Goal: Task Accomplishment & Management: Complete application form

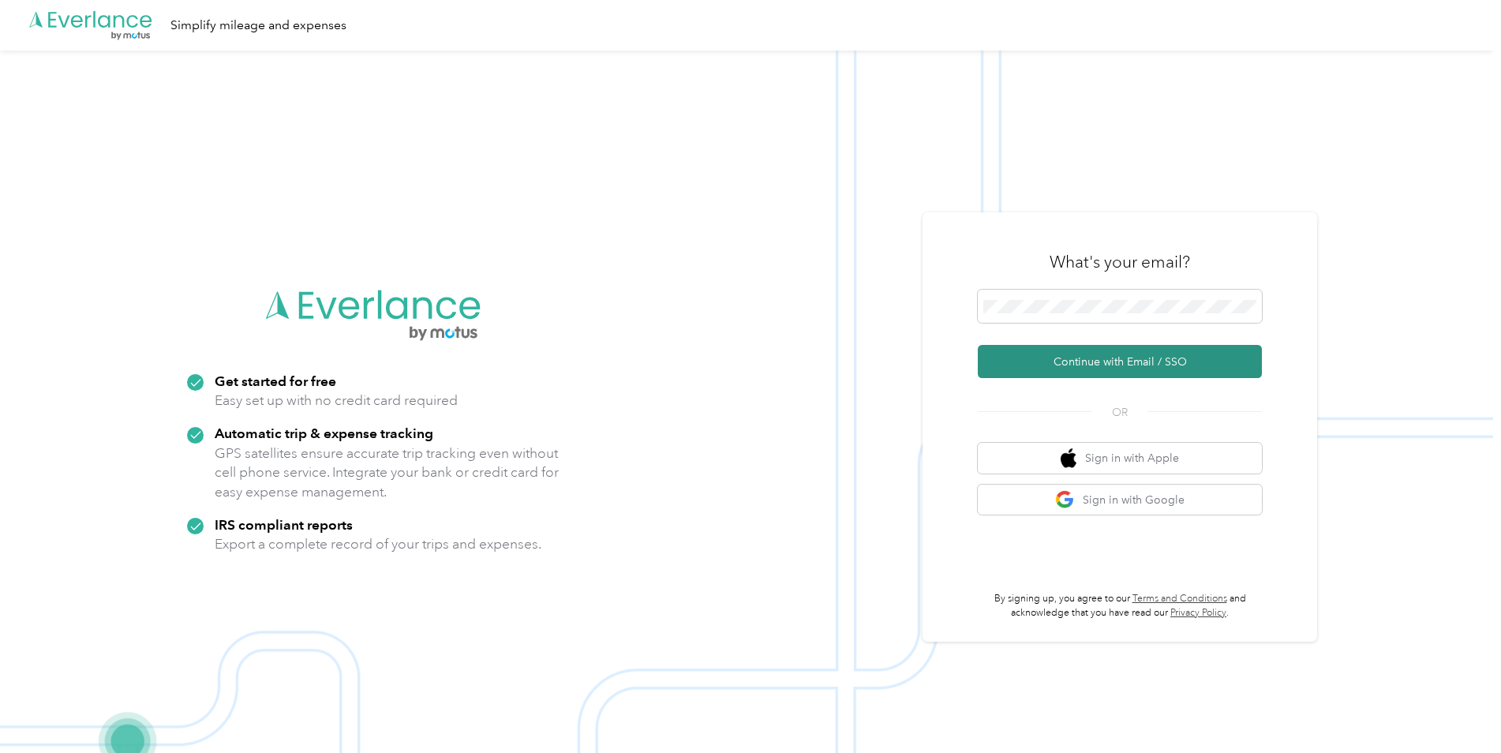
click at [1117, 363] on button "Continue with Email / SSO" at bounding box center [1120, 361] width 284 height 33
click at [1099, 367] on button "Continue with Email / SSO" at bounding box center [1120, 361] width 284 height 33
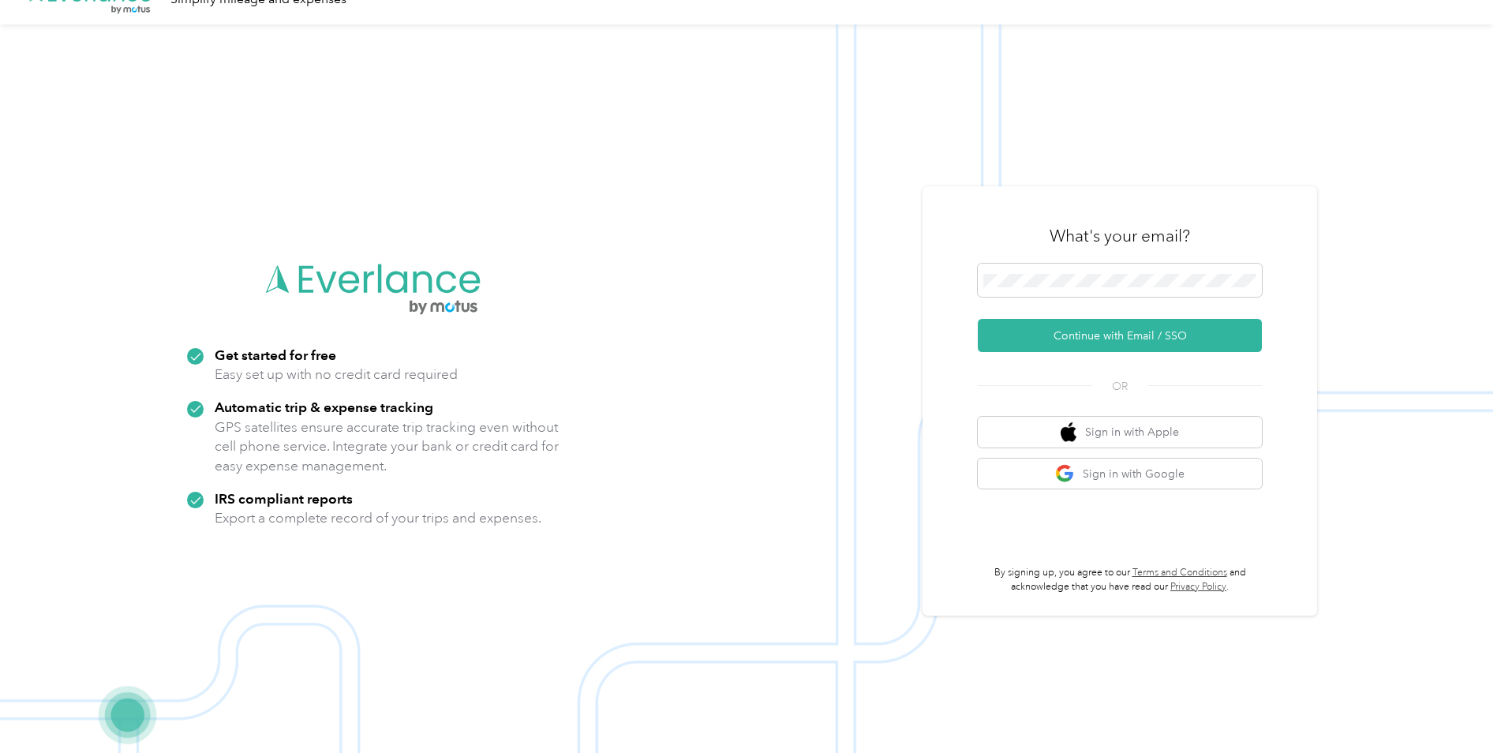
scroll to position [51, 0]
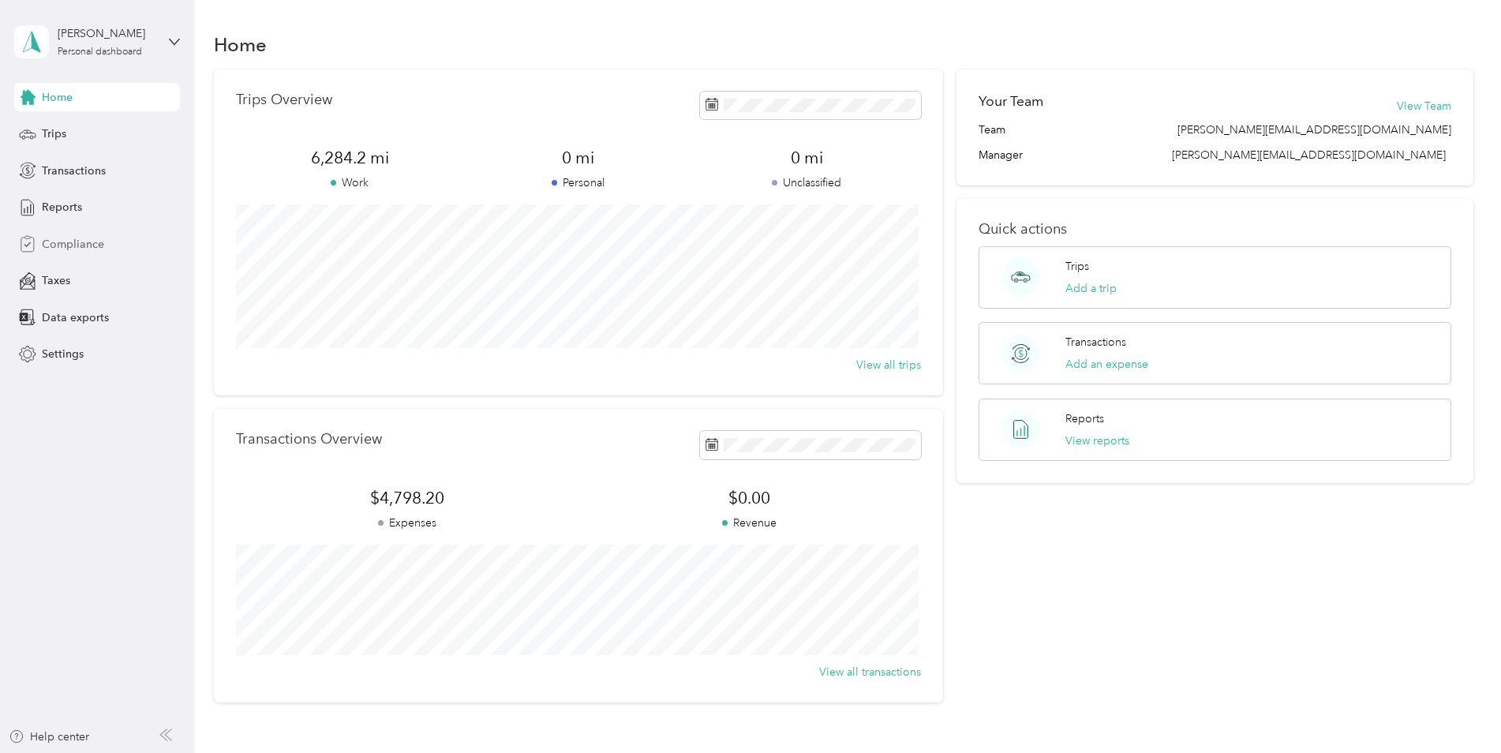
click at [89, 239] on span "Compliance" at bounding box center [73, 244] width 62 height 17
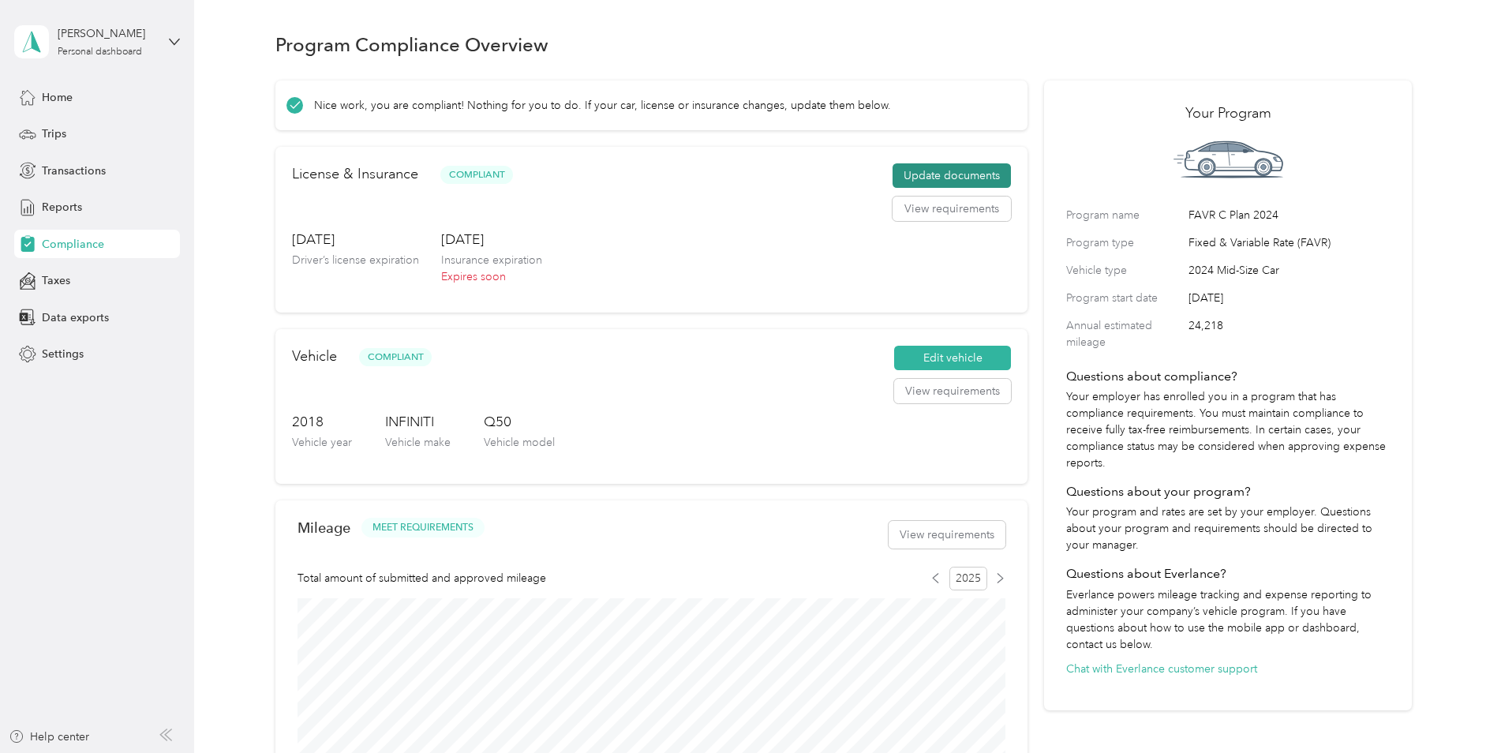
click at [934, 174] on button "Update documents" at bounding box center [952, 175] width 118 height 25
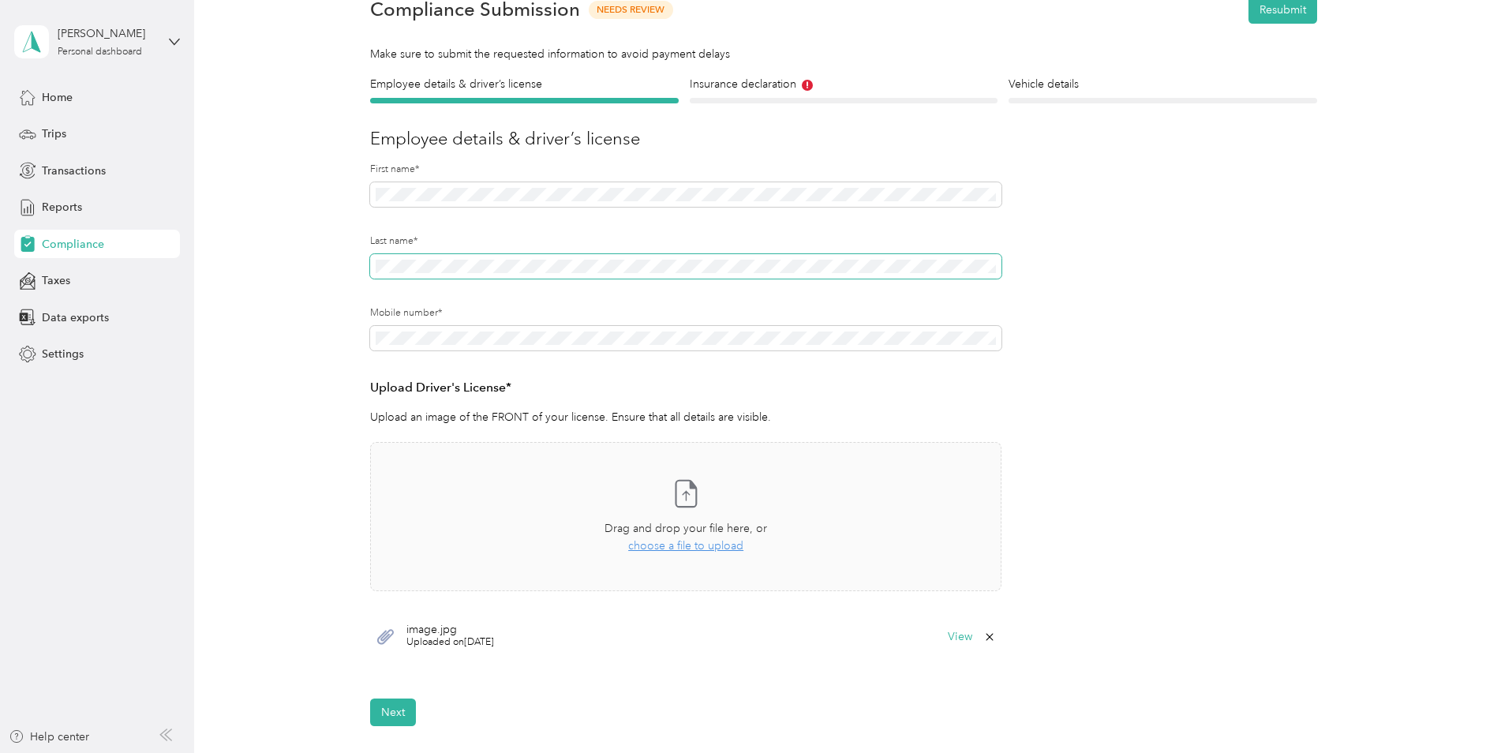
scroll to position [79, 0]
click at [534, 346] on span at bounding box center [685, 337] width 631 height 25
click at [1245, 416] on form "Employee details & driver’s license License Insurance declaration Insurance Veh…" at bounding box center [843, 400] width 947 height 650
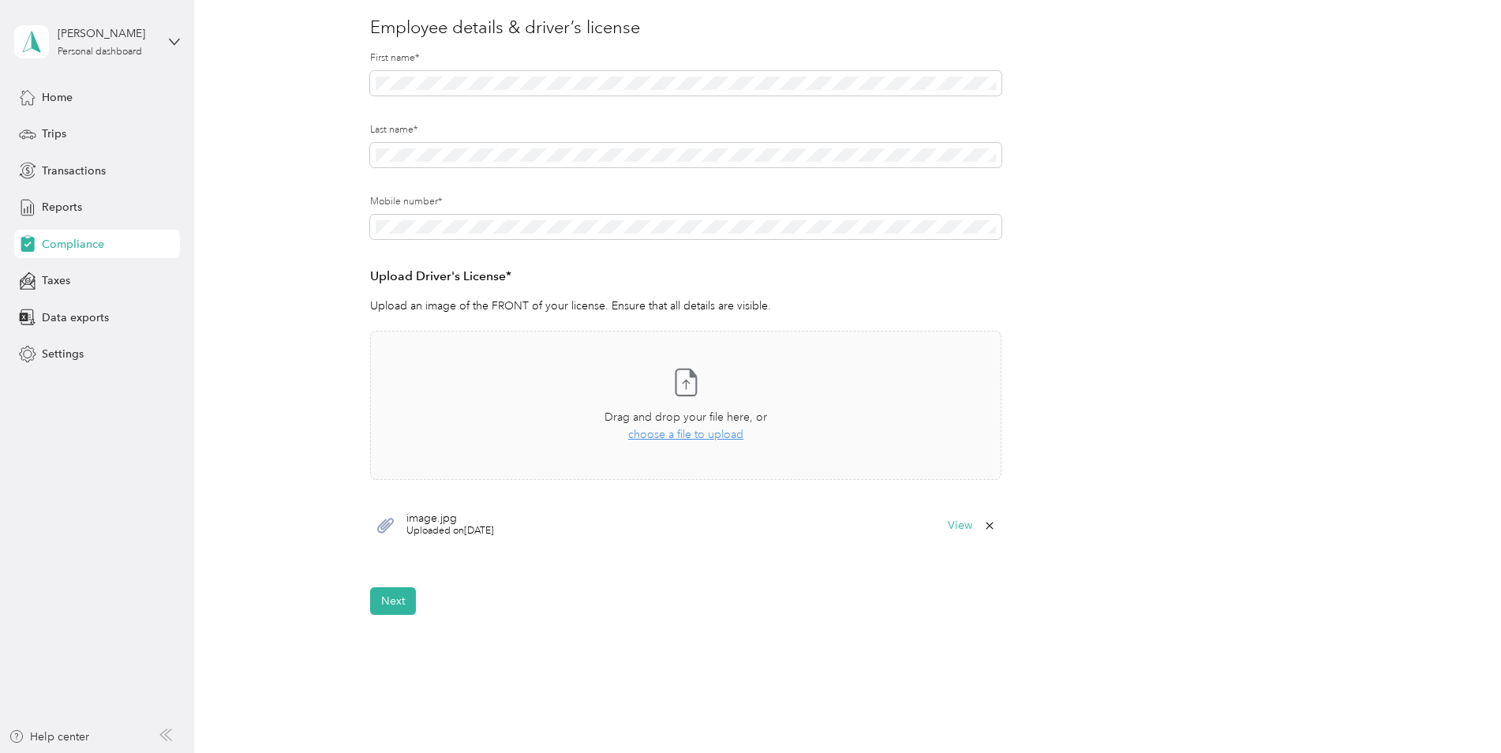
scroll to position [237, 0]
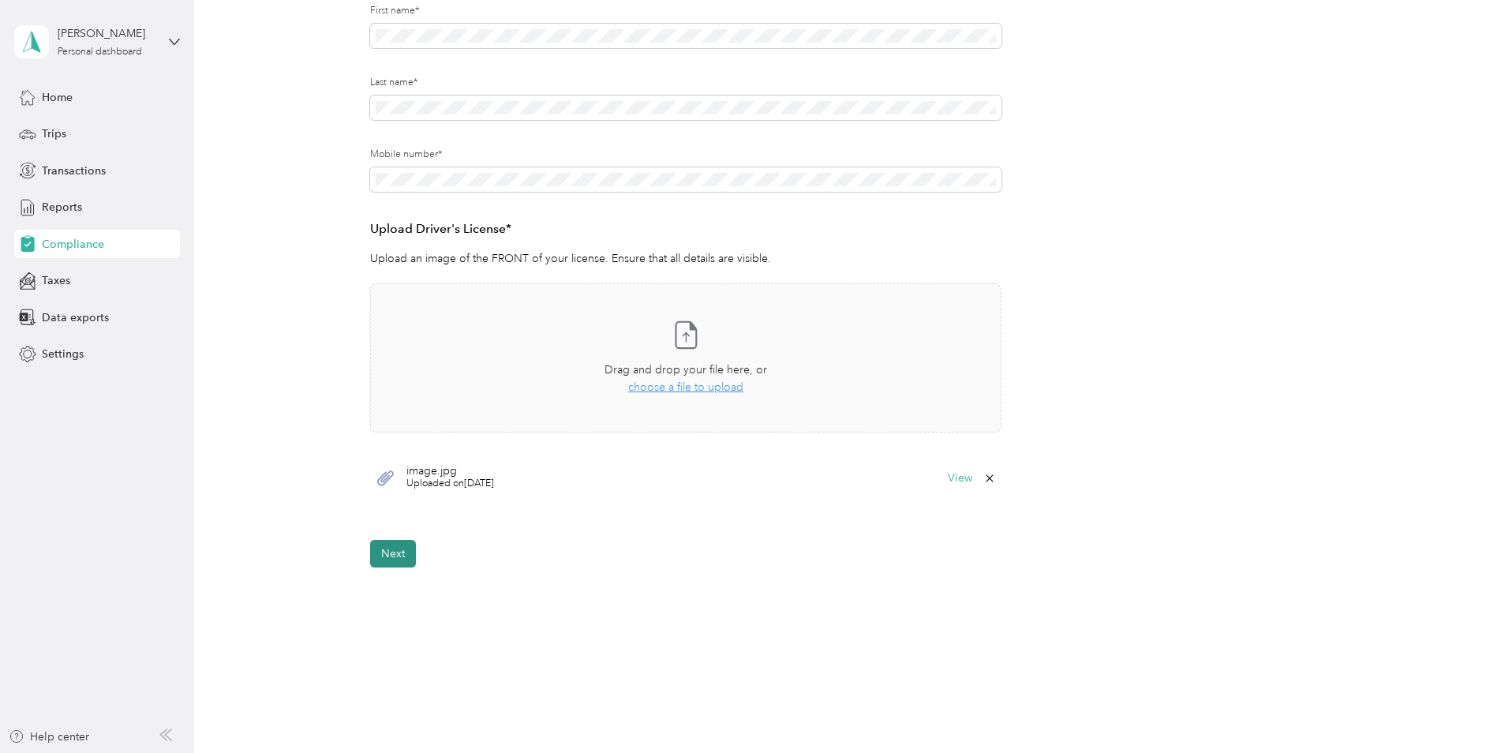
click at [398, 551] on button "Next" at bounding box center [393, 554] width 46 height 28
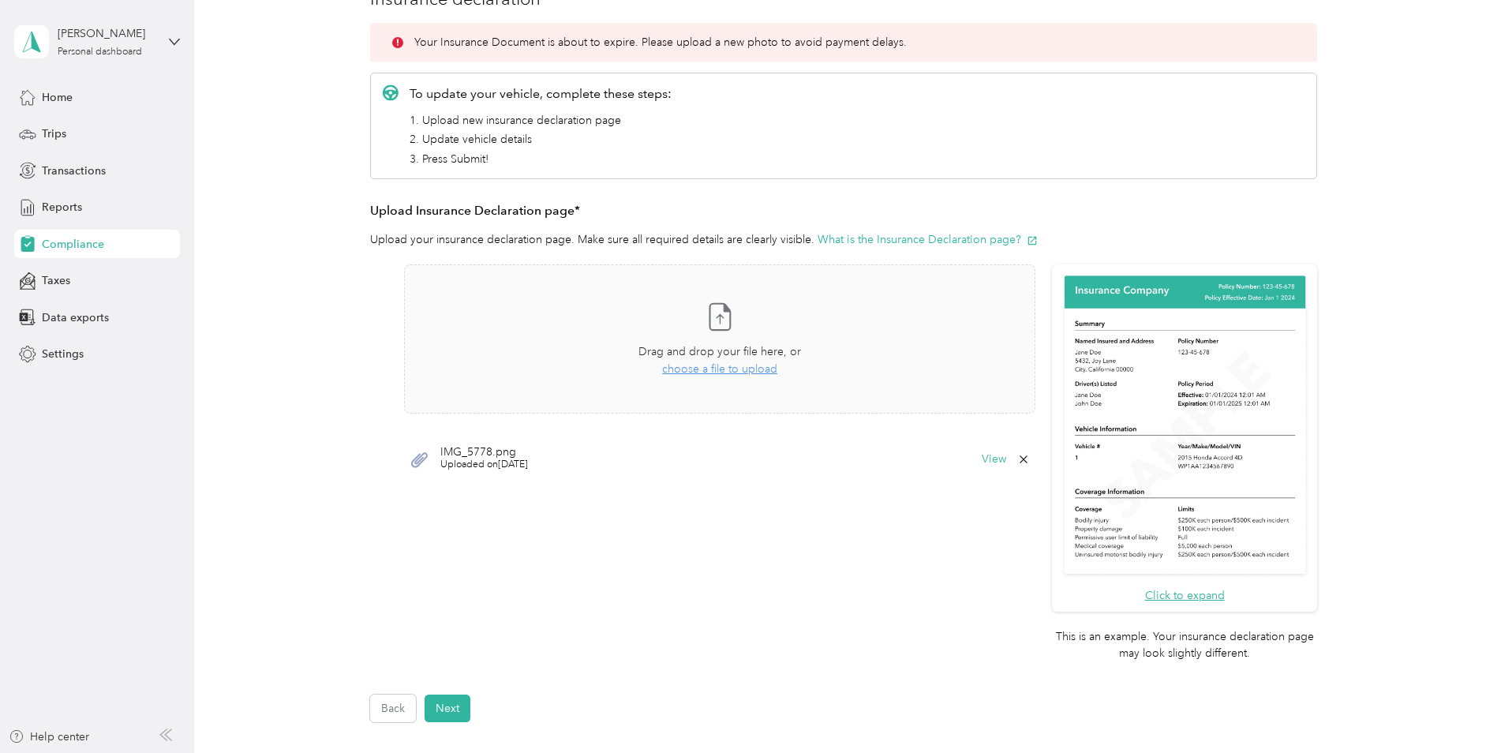
scroll to position [256, 0]
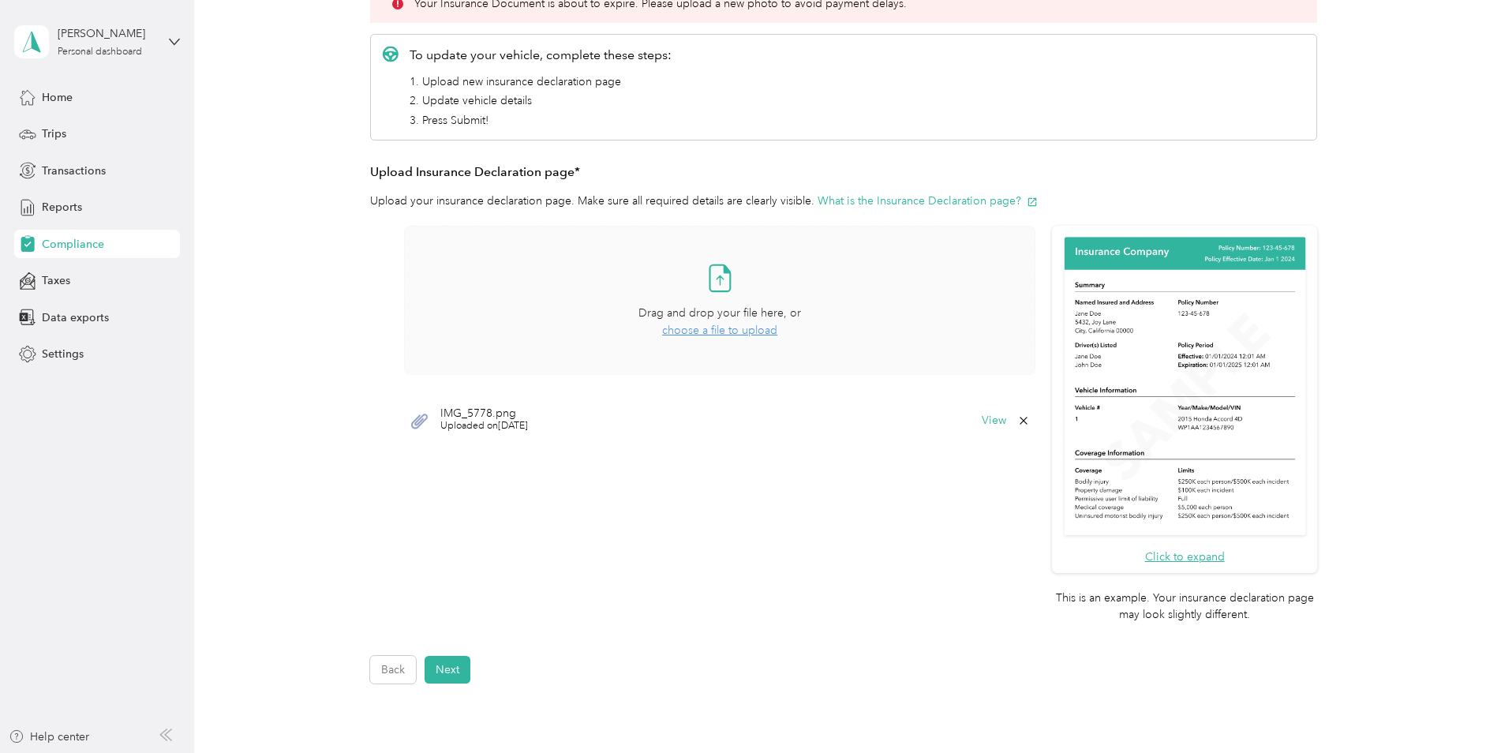
click at [730, 331] on span "choose a file to upload" at bounding box center [719, 330] width 115 height 13
click at [988, 424] on button "View" at bounding box center [994, 420] width 24 height 11
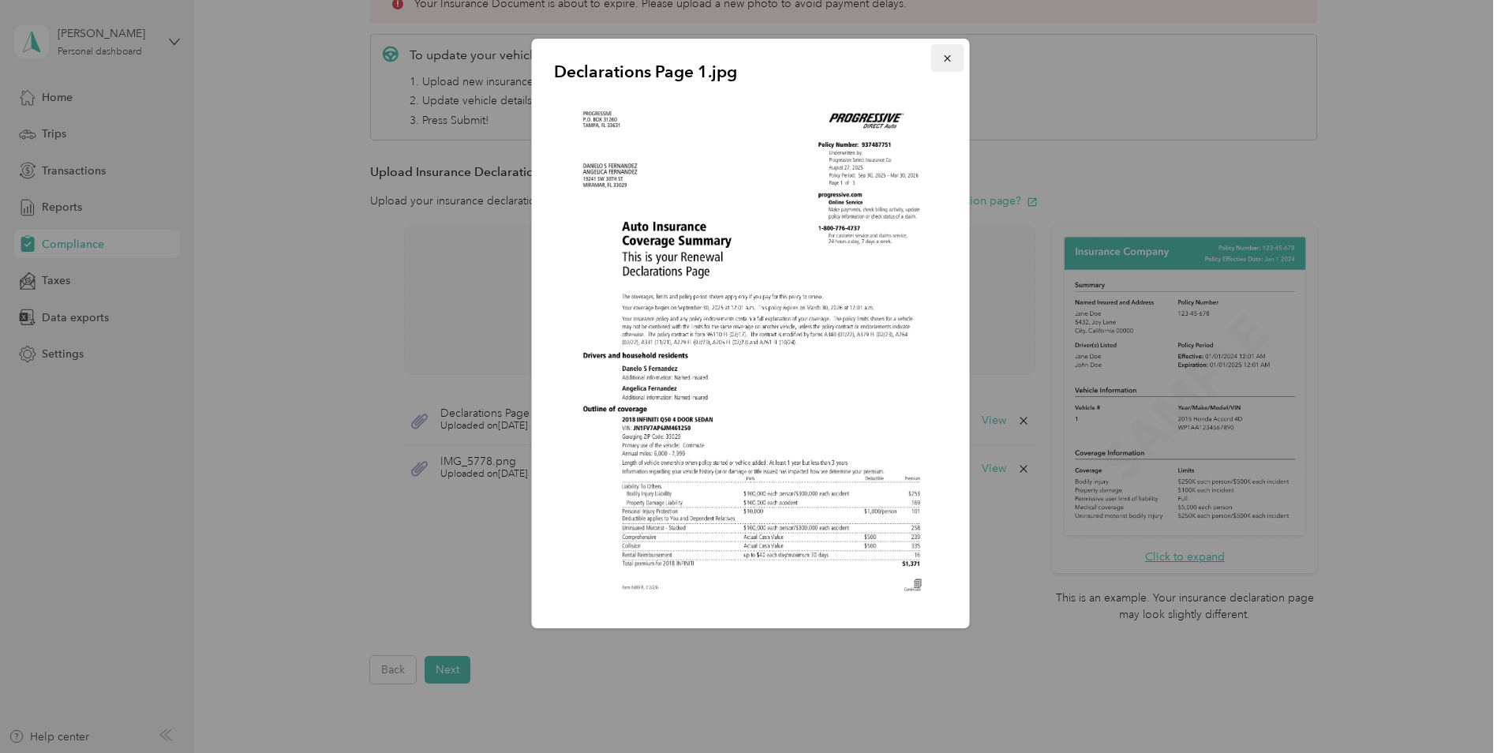
click at [948, 59] on icon "button" at bounding box center [947, 58] width 6 height 6
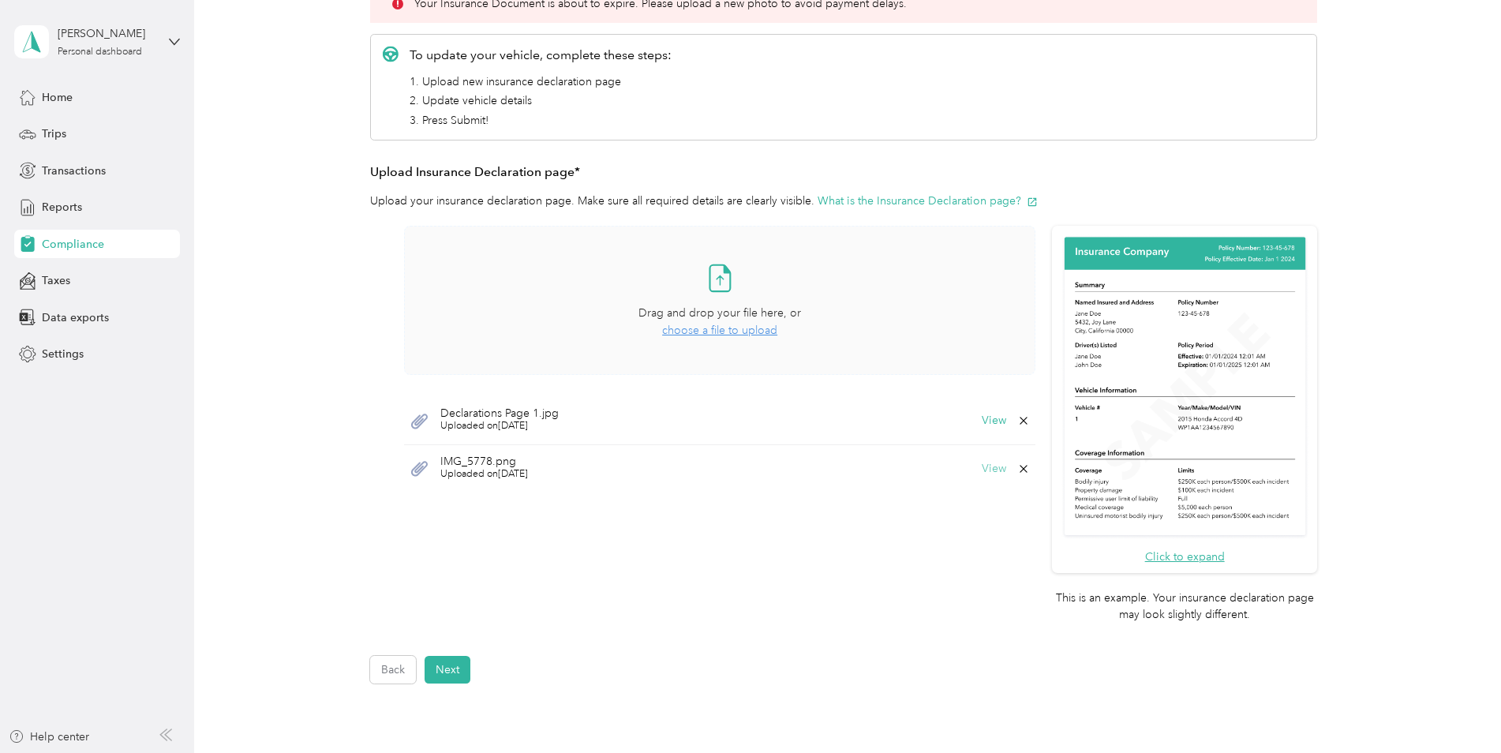
click at [993, 473] on button "View" at bounding box center [994, 468] width 24 height 11
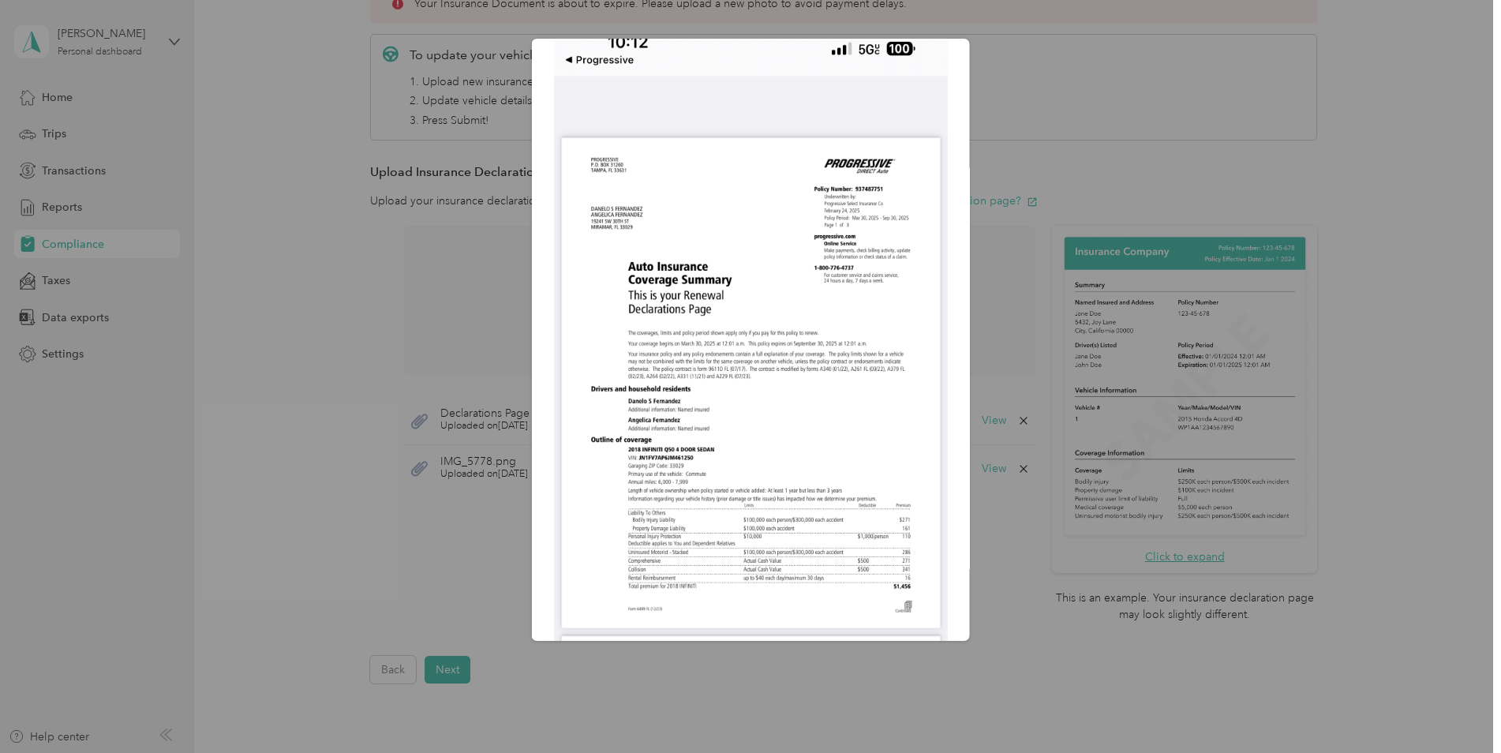
scroll to position [0, 0]
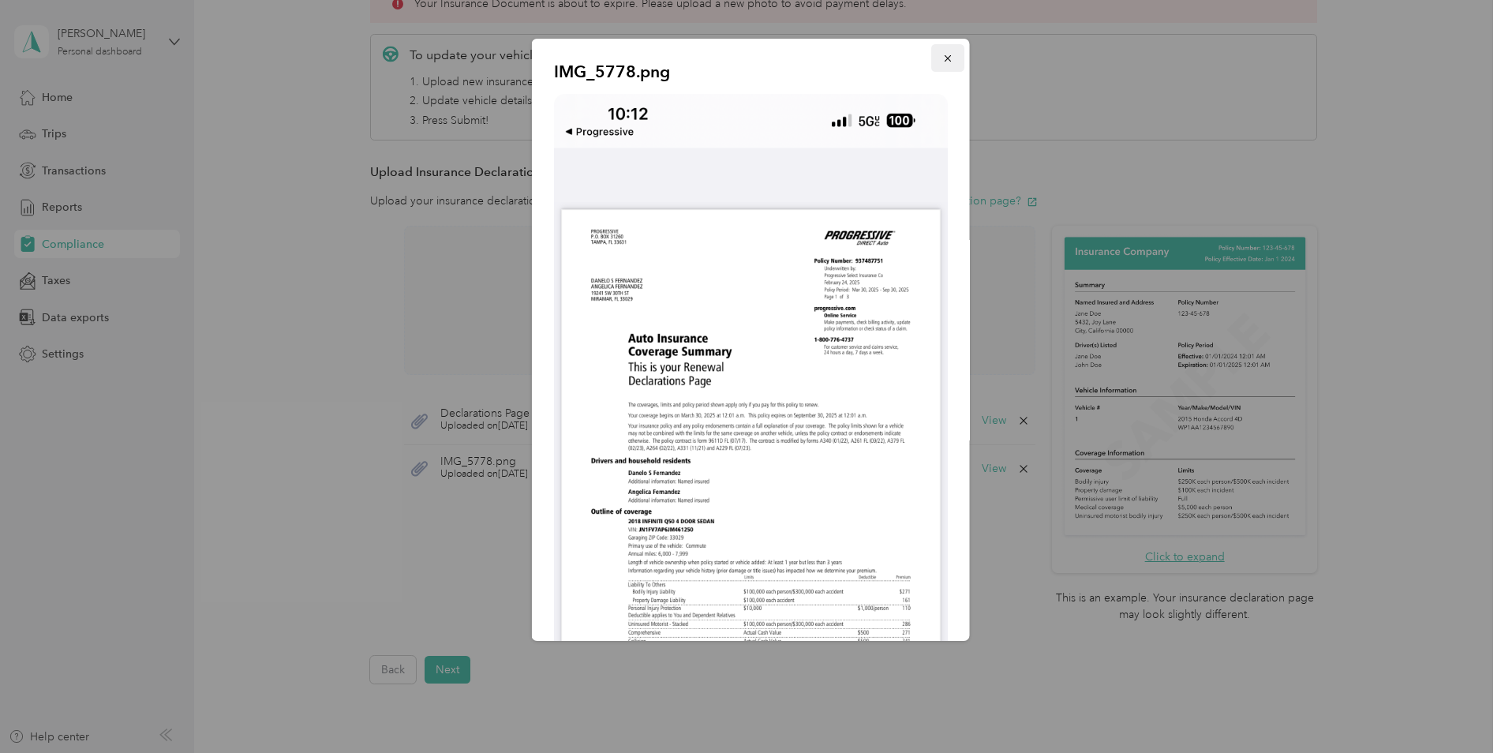
click at [942, 58] on icon "button" at bounding box center [947, 58] width 11 height 11
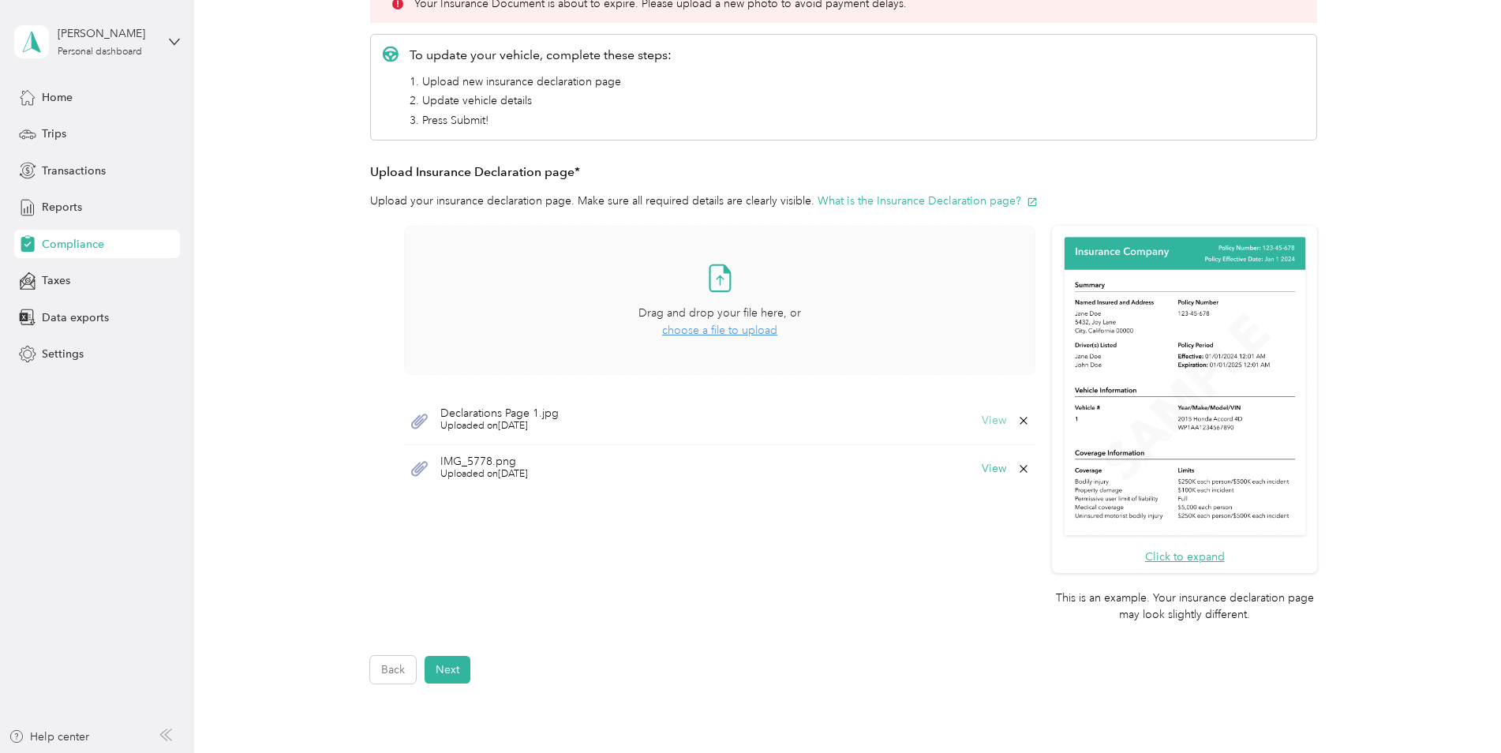
click at [987, 424] on button "View" at bounding box center [994, 420] width 24 height 11
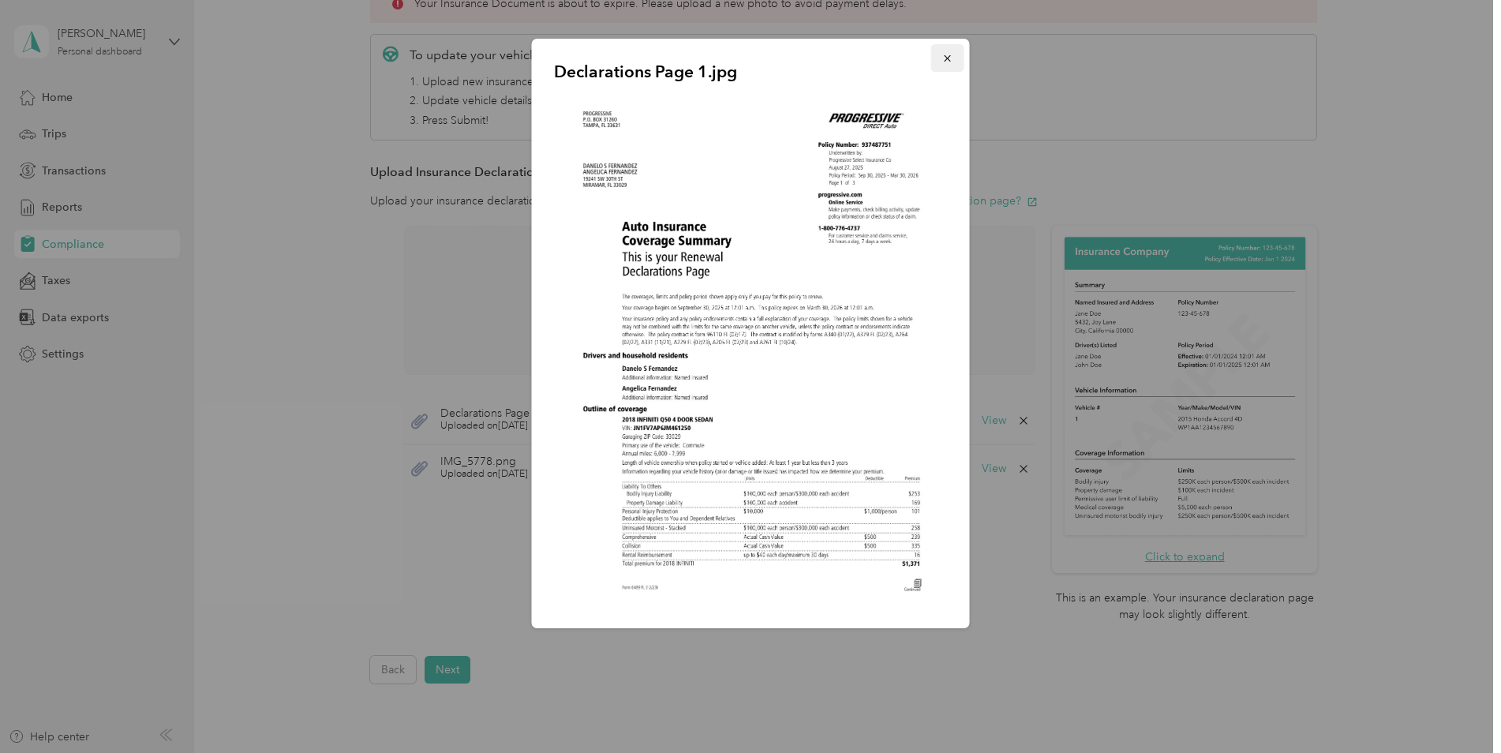
click at [946, 55] on icon "button" at bounding box center [947, 58] width 11 height 11
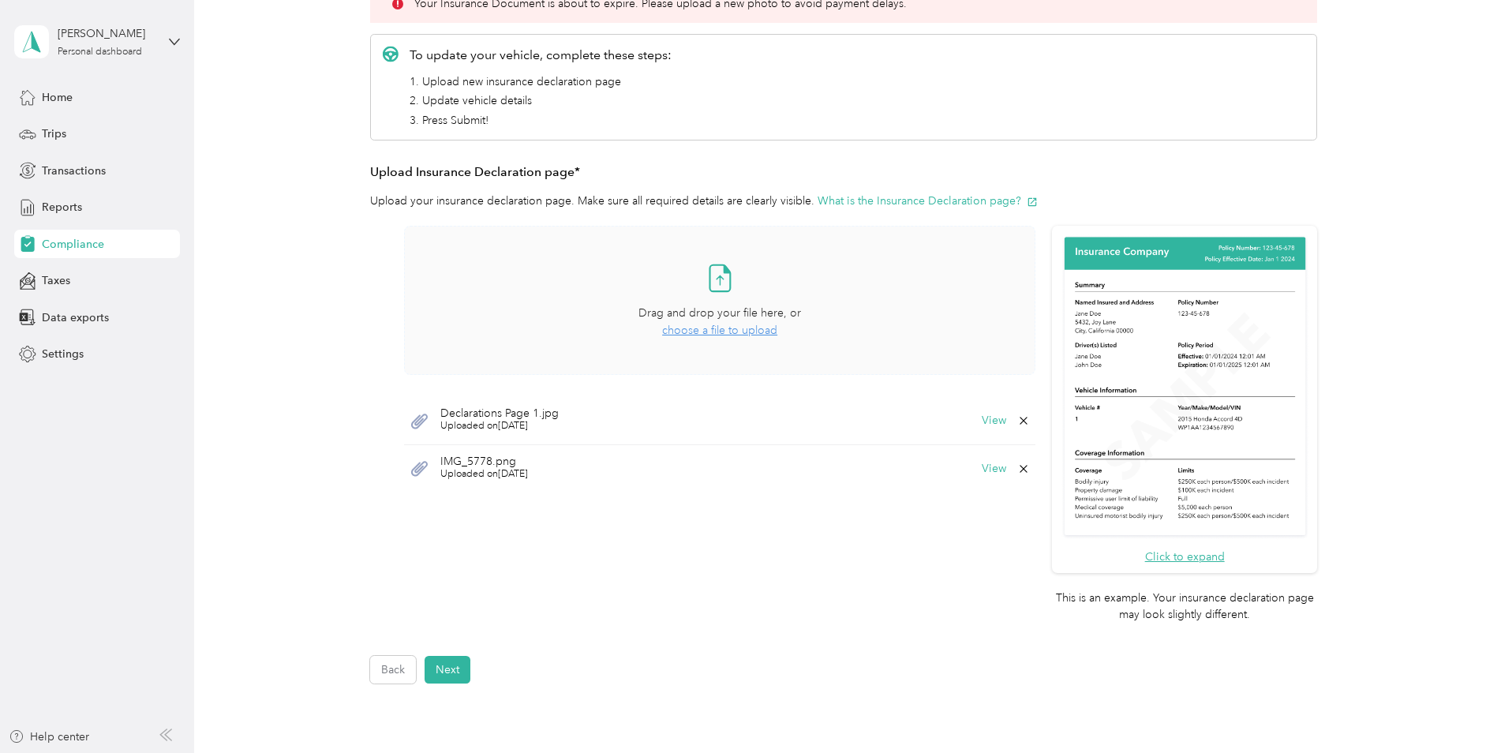
click at [713, 327] on span "choose a file to upload" at bounding box center [719, 330] width 115 height 13
click at [747, 330] on span "choose a file to upload" at bounding box center [719, 330] width 115 height 13
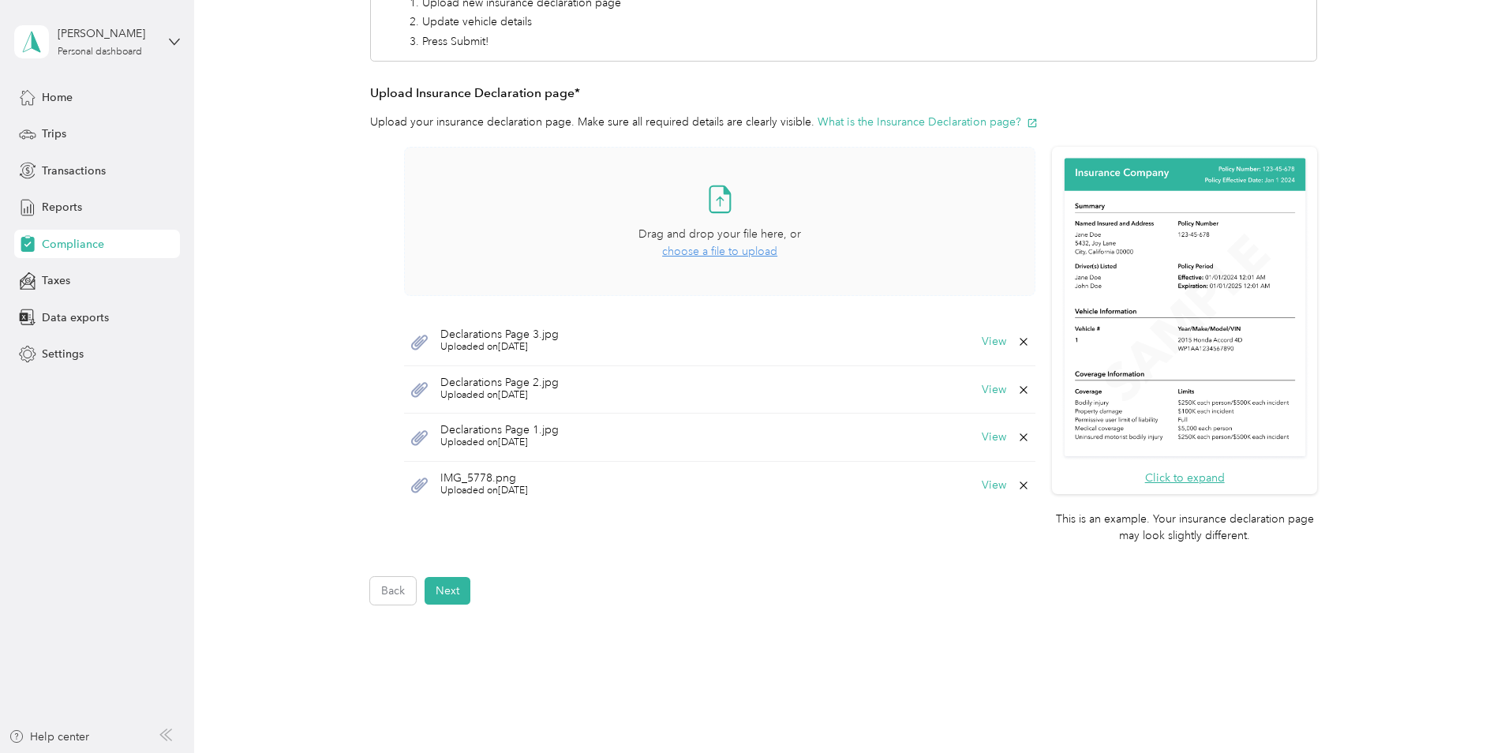
click at [991, 492] on div "IMG_5778.png Uploaded on [DATE] View" at bounding box center [719, 485] width 631 height 47
click at [992, 485] on button "View" at bounding box center [994, 485] width 24 height 11
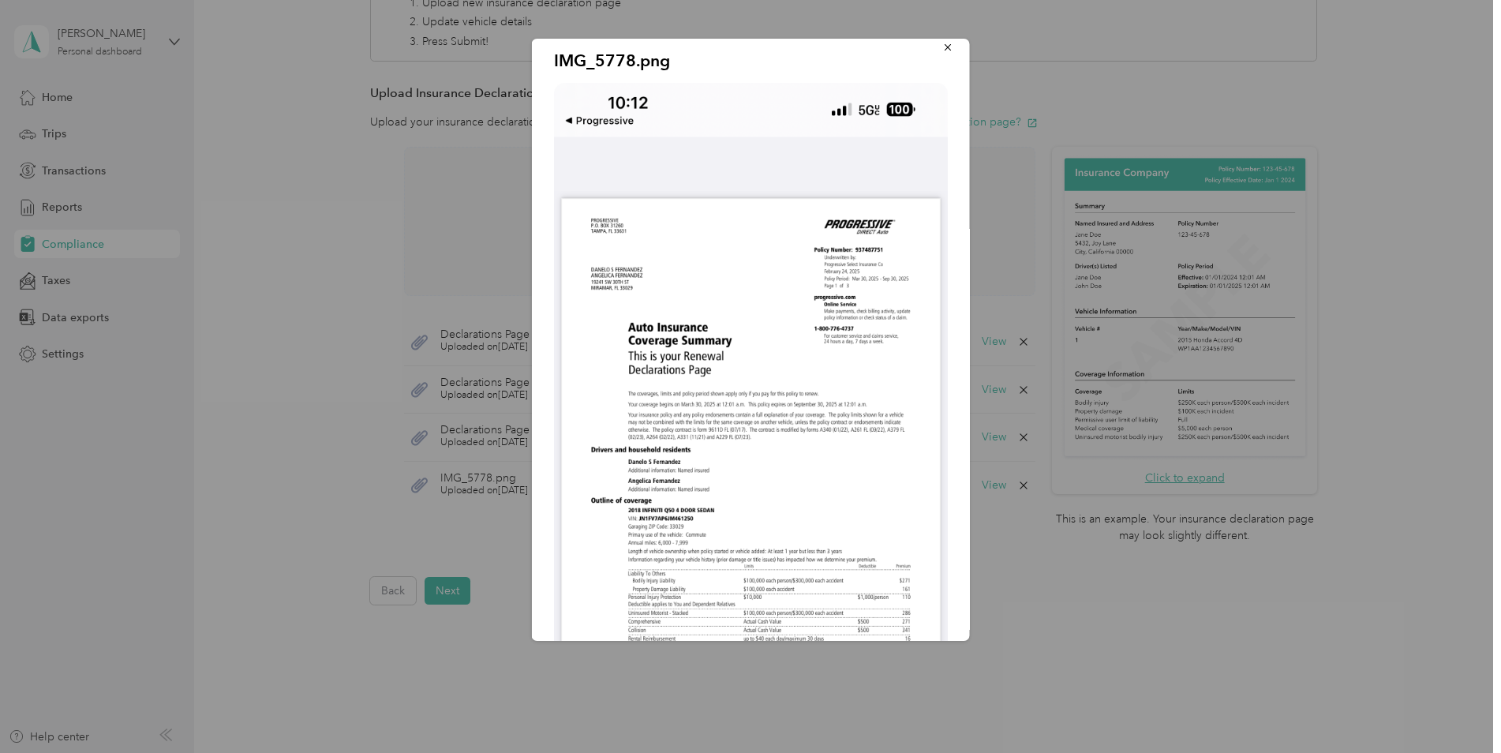
scroll to position [0, 0]
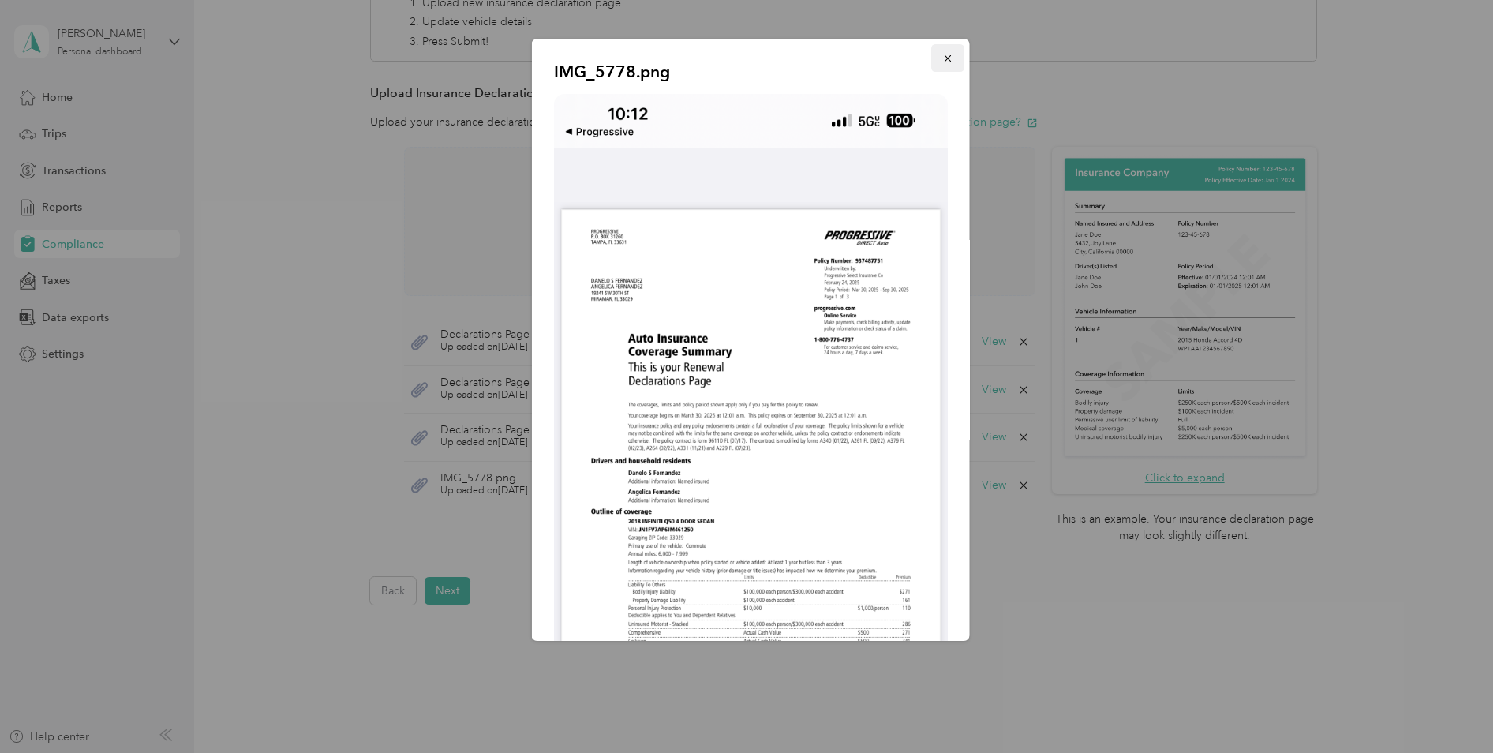
click at [944, 61] on icon "button" at bounding box center [947, 58] width 6 height 6
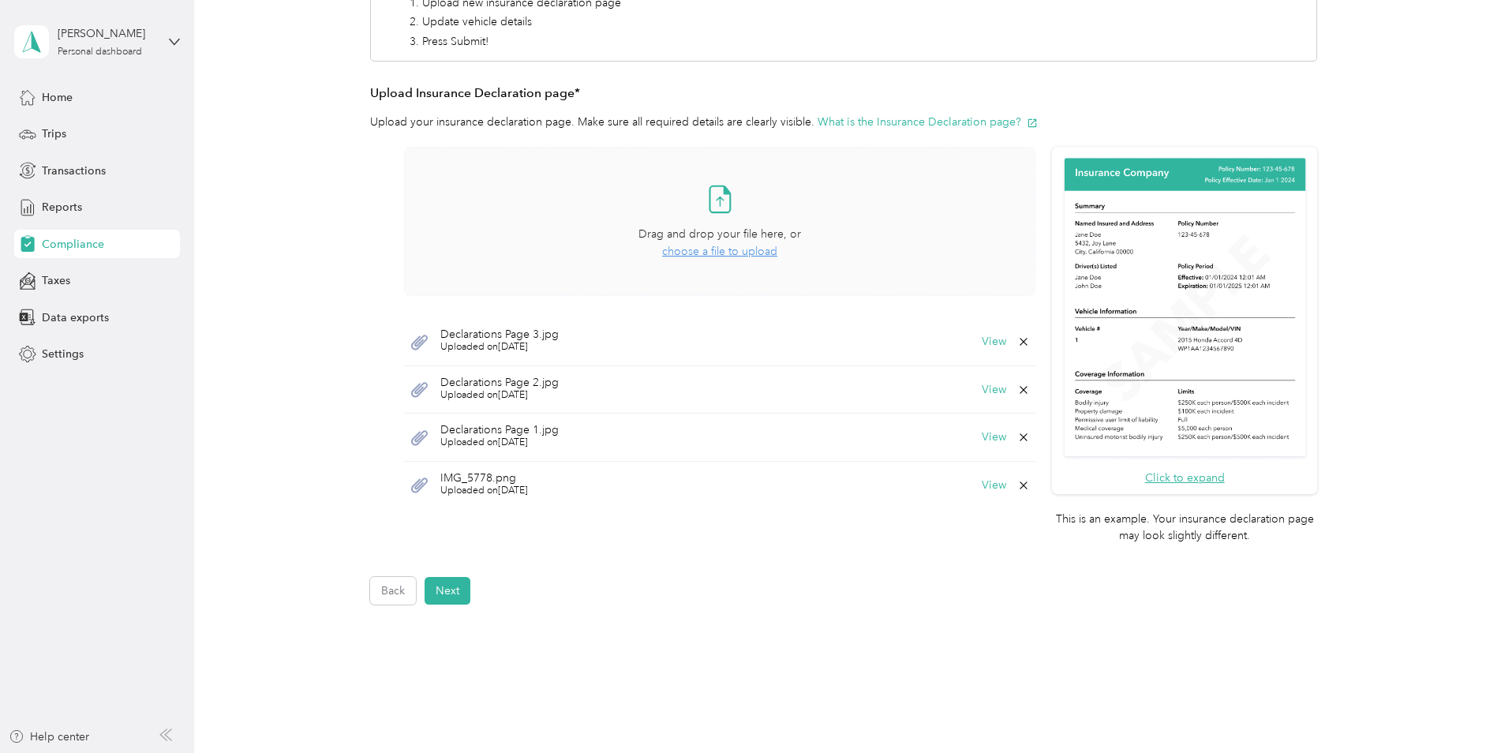
click at [762, 653] on div "Back Home Compliance overview Compliance submission Compliance Submission Needs…" at bounding box center [843, 211] width 1299 height 1092
click at [988, 393] on button "View" at bounding box center [994, 389] width 24 height 11
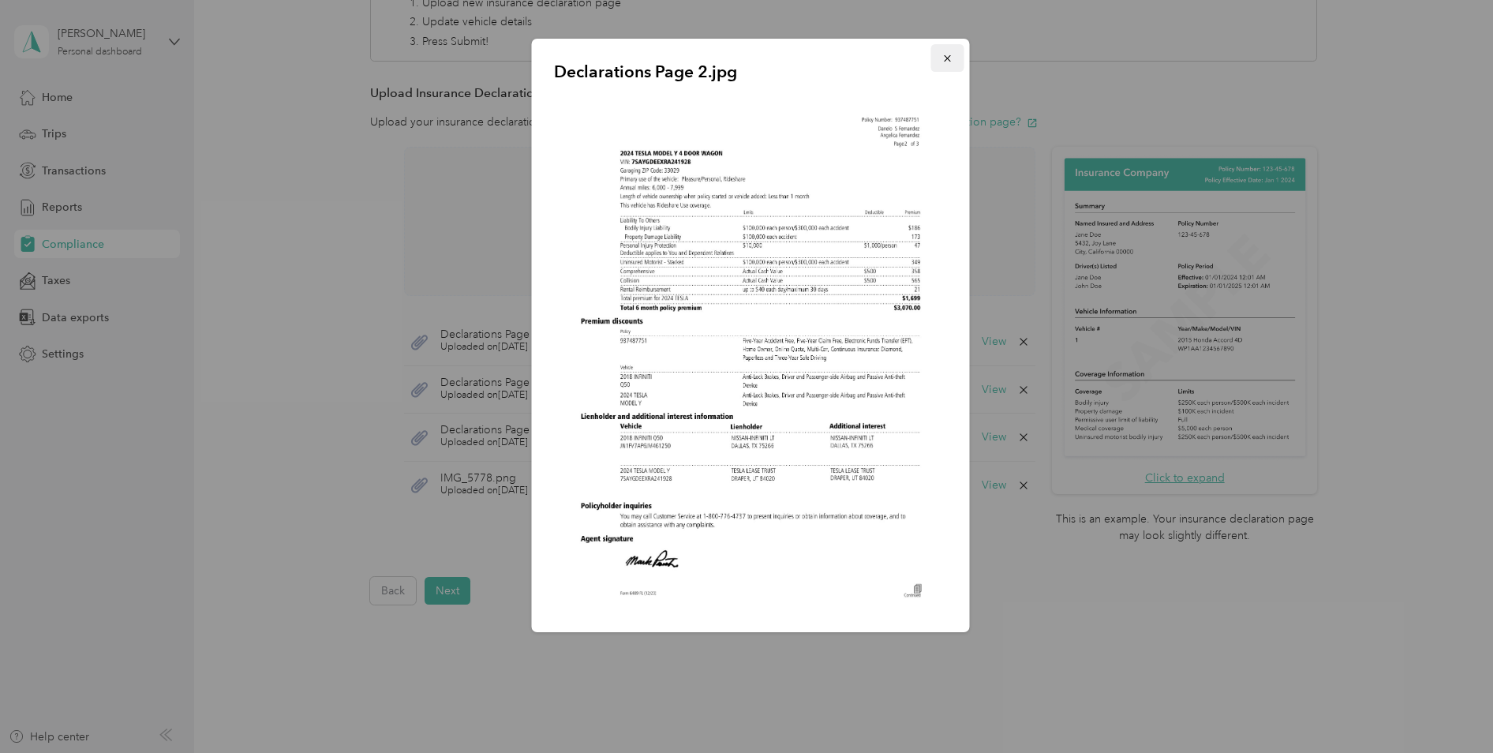
click at [955, 58] on button "button" at bounding box center [947, 58] width 33 height 28
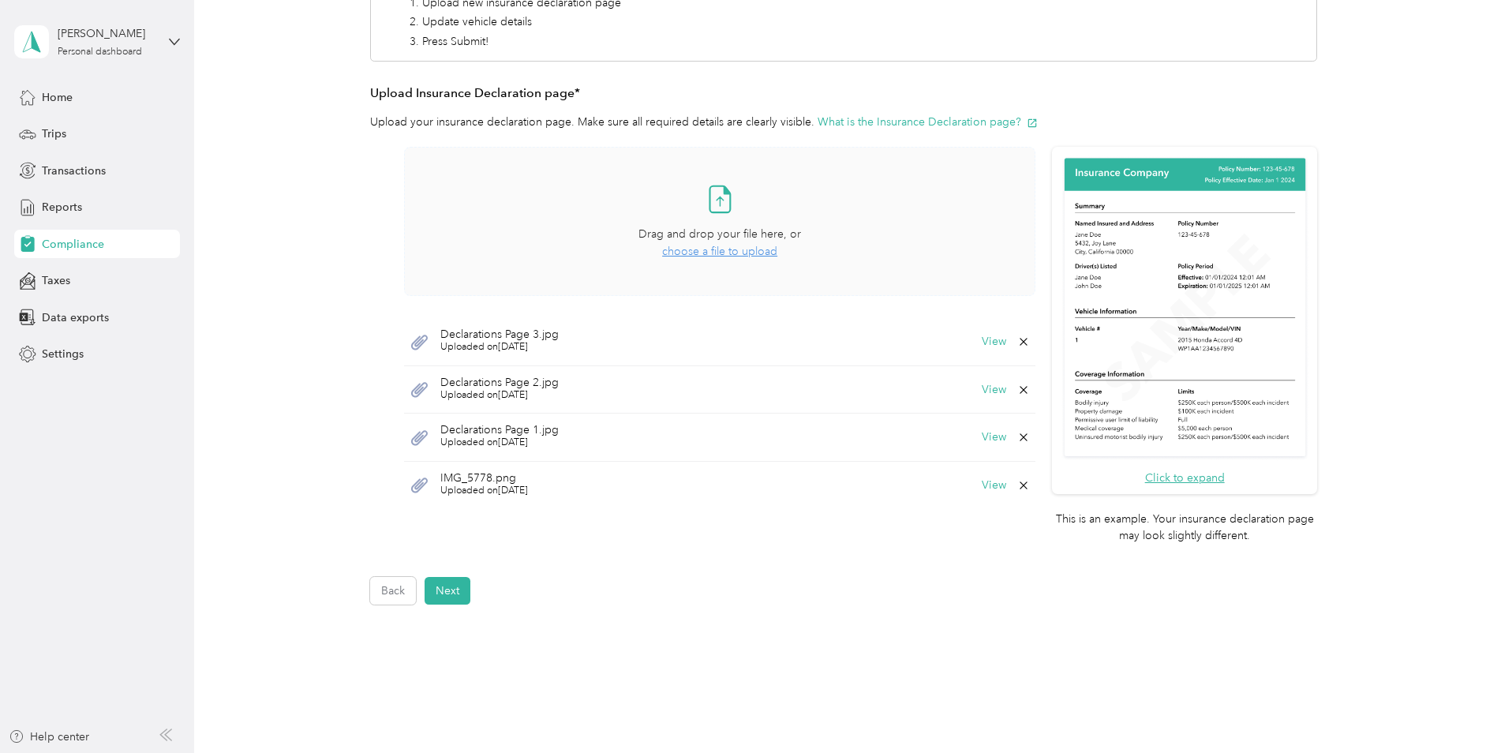
click at [685, 591] on div "Back Next" at bounding box center [843, 591] width 947 height 28
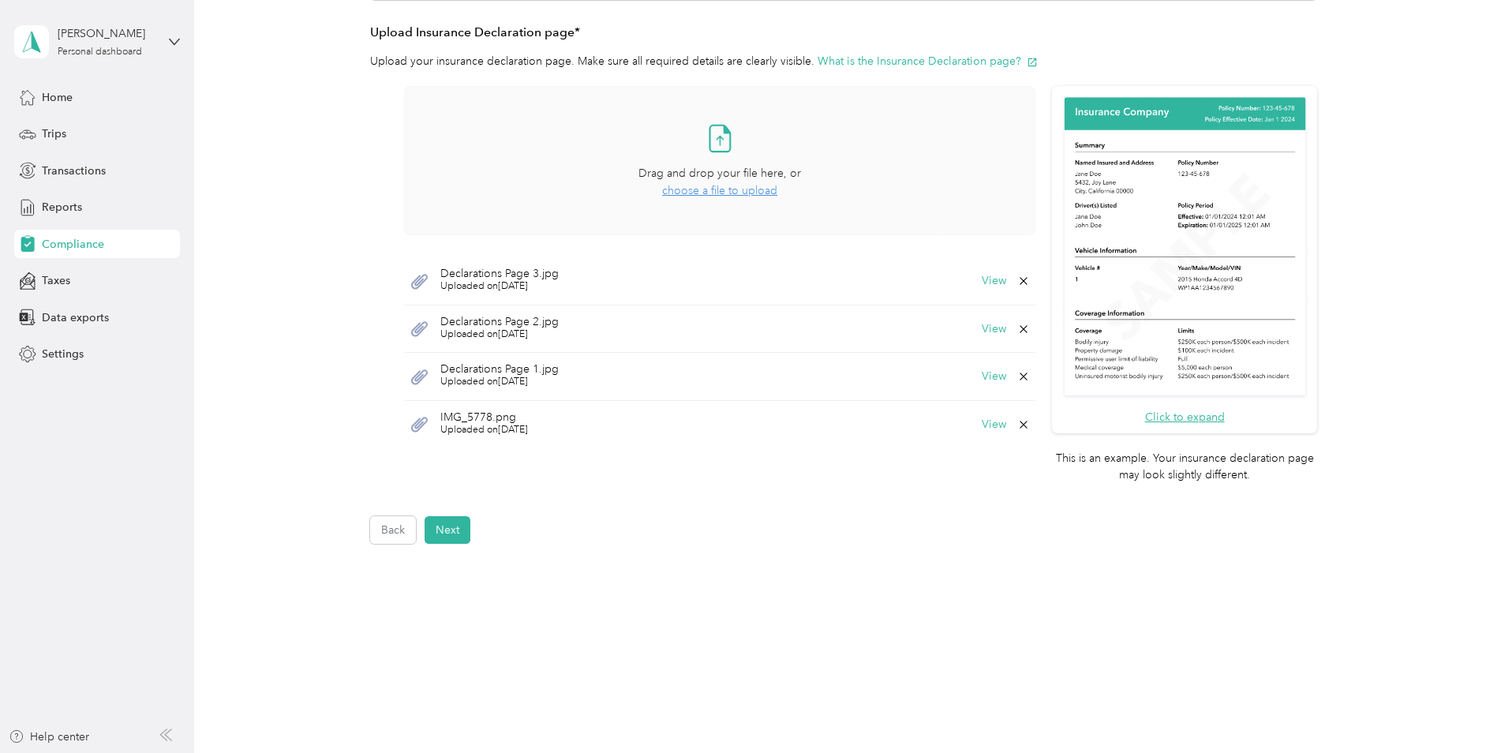
scroll to position [414, 0]
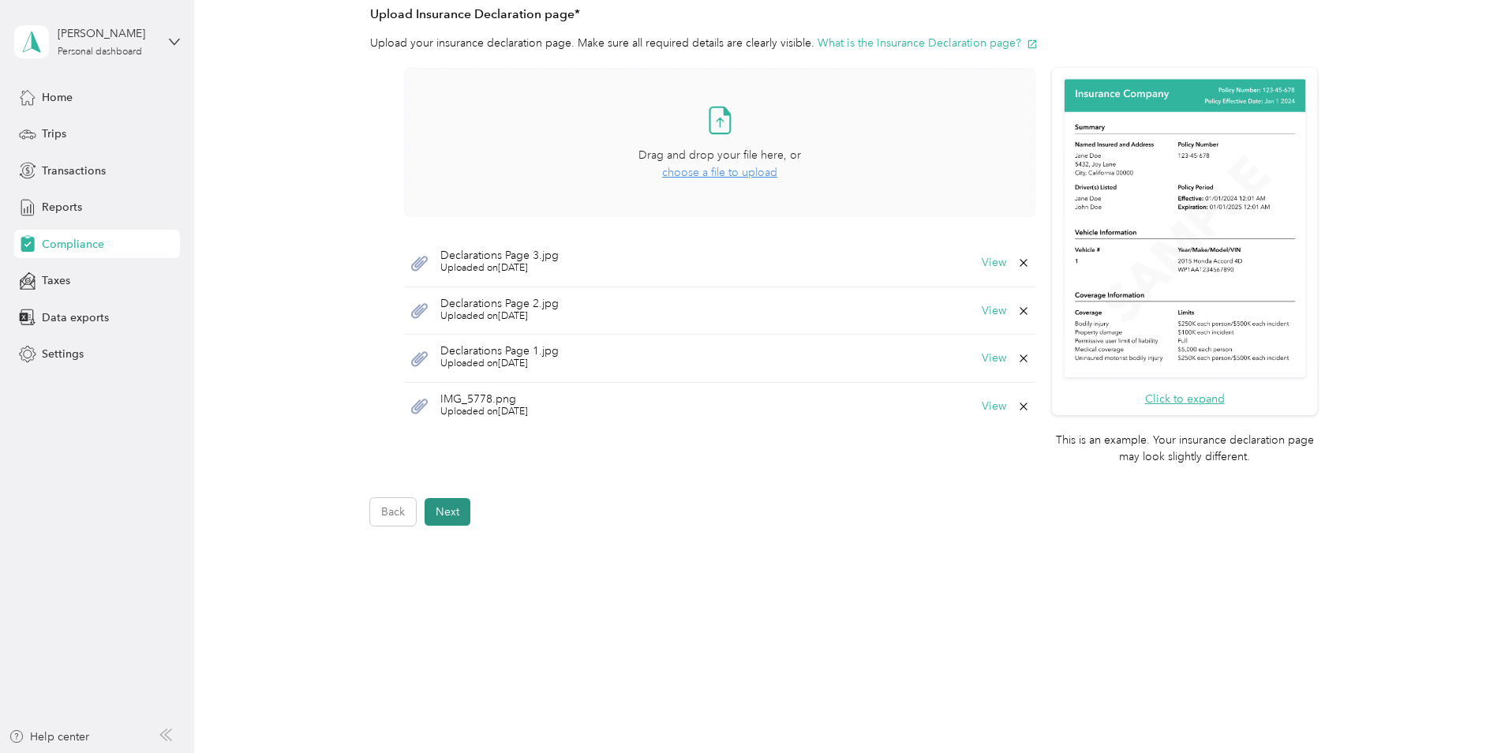
click at [455, 519] on button "Next" at bounding box center [448, 512] width 46 height 28
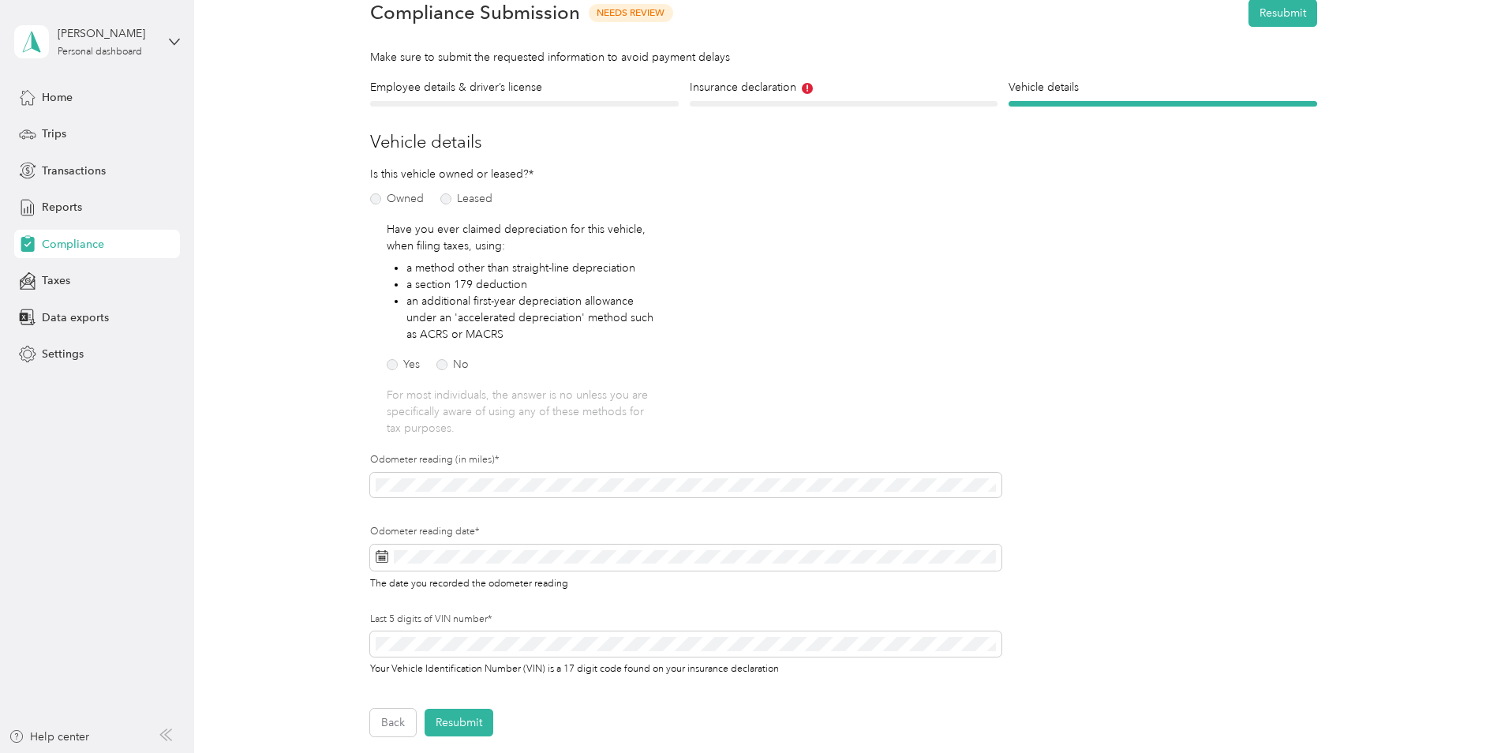
scroll to position [178, 0]
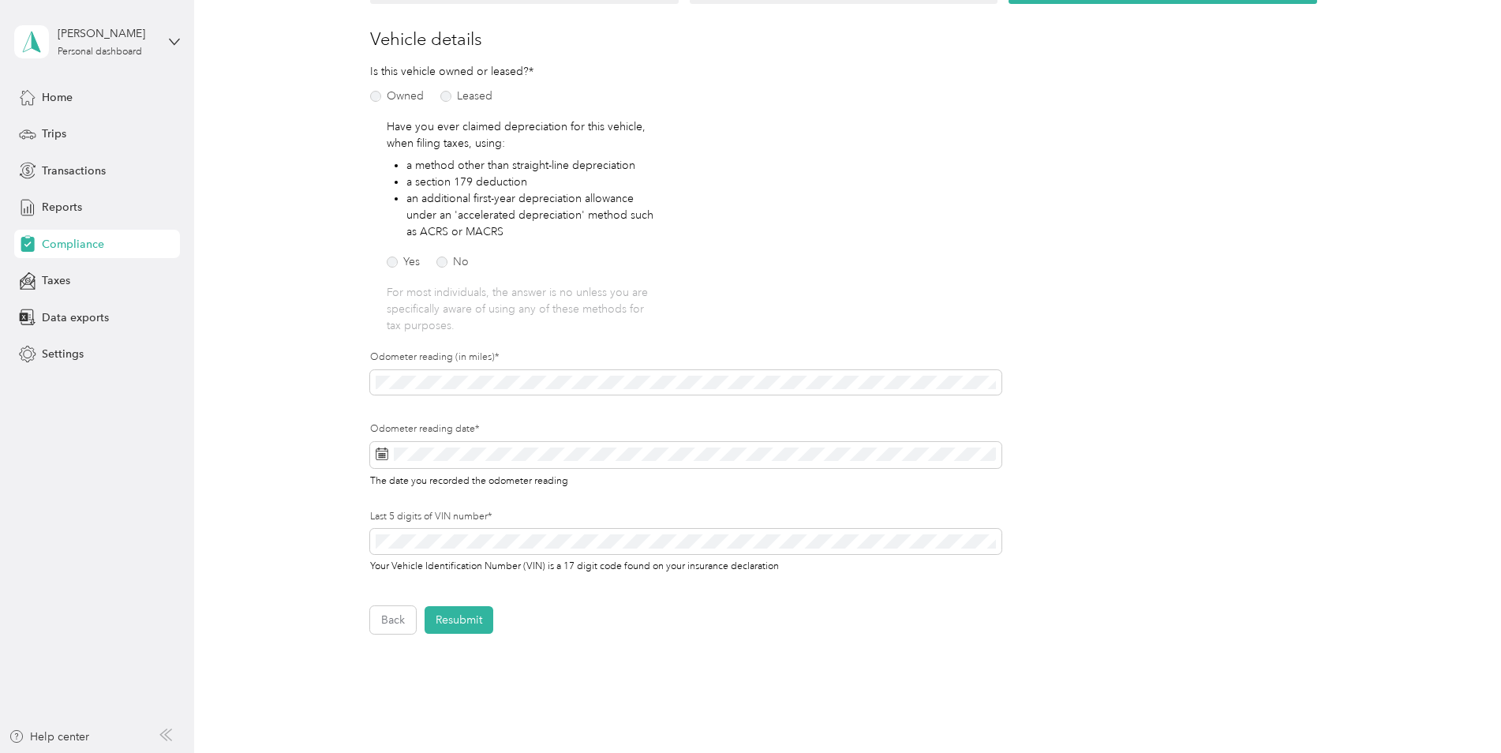
click at [1264, 393] on form "Employee details & driver’s license License Insurance declaration Insurance Veh…" at bounding box center [843, 304] width 947 height 657
click at [380, 452] on icon at bounding box center [382, 453] width 13 height 13
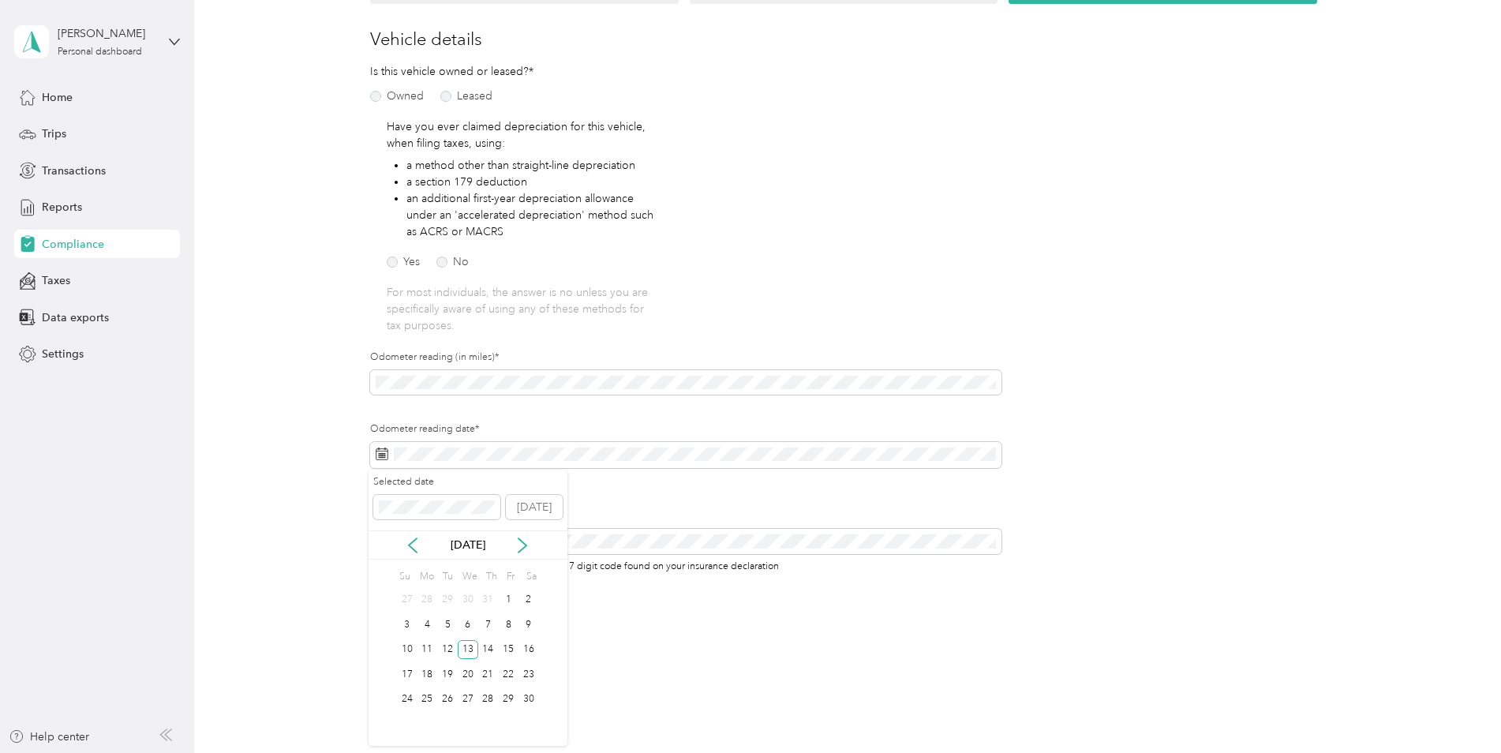
click at [511, 545] on div "[DATE]" at bounding box center [468, 545] width 199 height 17
click at [515, 545] on icon at bounding box center [523, 545] width 16 height 16
click at [523, 541] on icon at bounding box center [523, 545] width 16 height 16
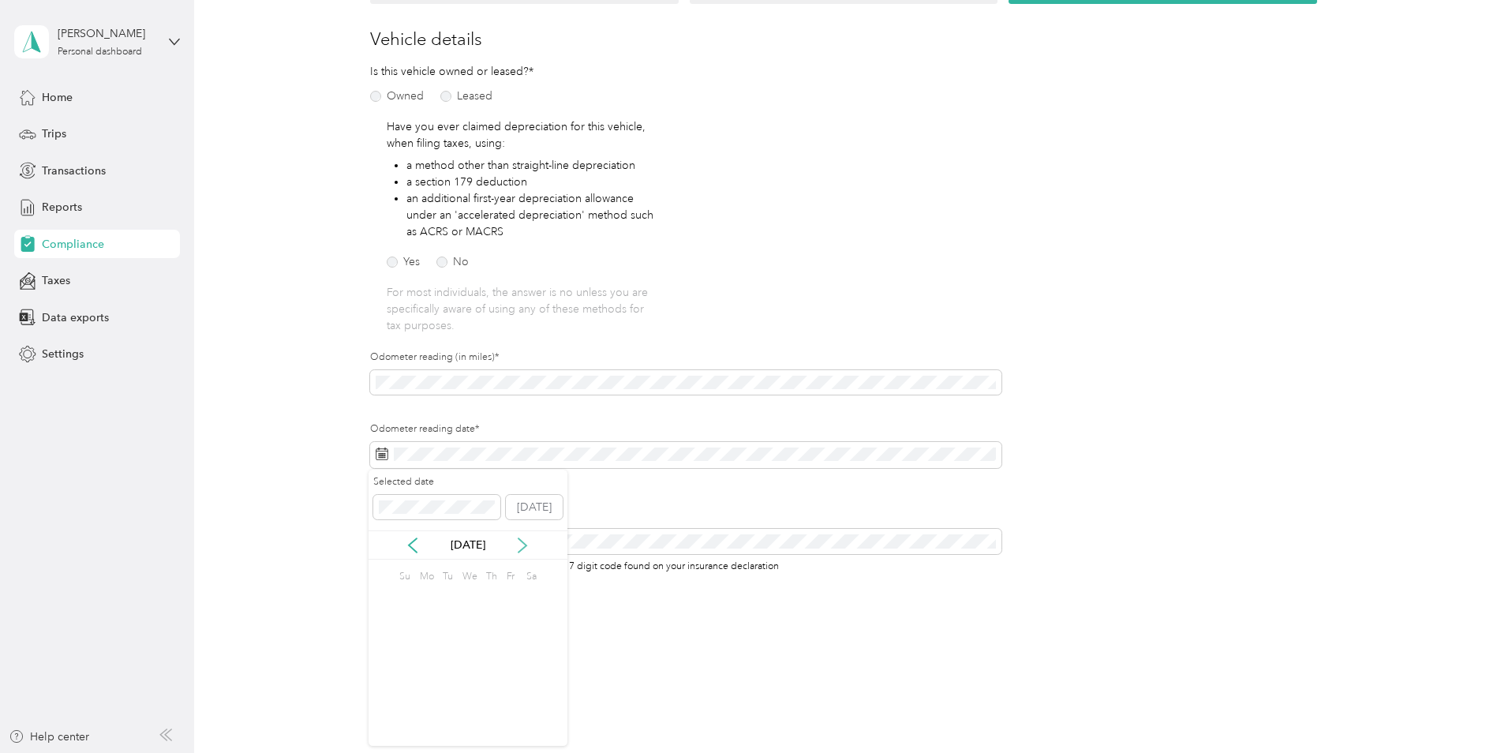
click at [523, 541] on icon at bounding box center [523, 545] width 16 height 16
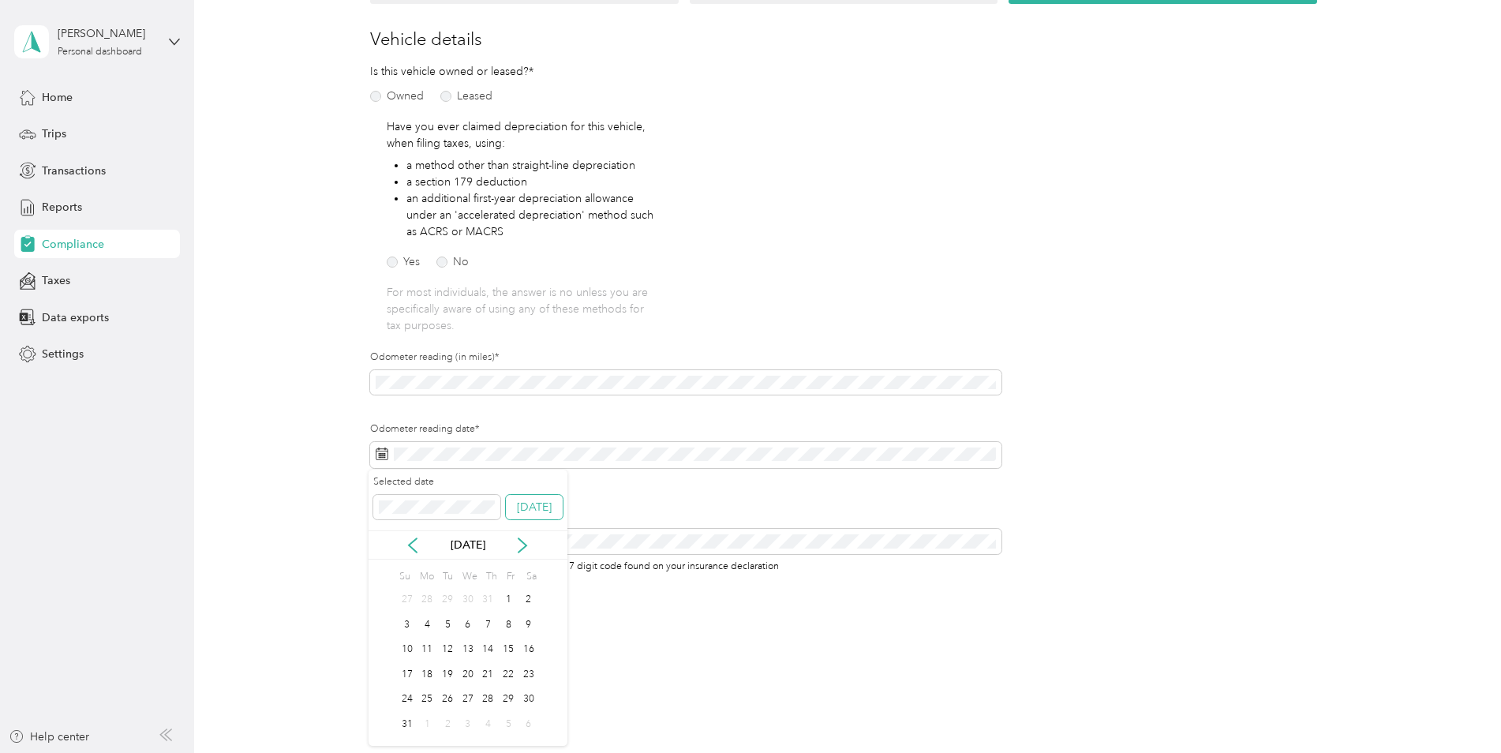
click at [541, 502] on button "[DATE]" at bounding box center [534, 507] width 57 height 25
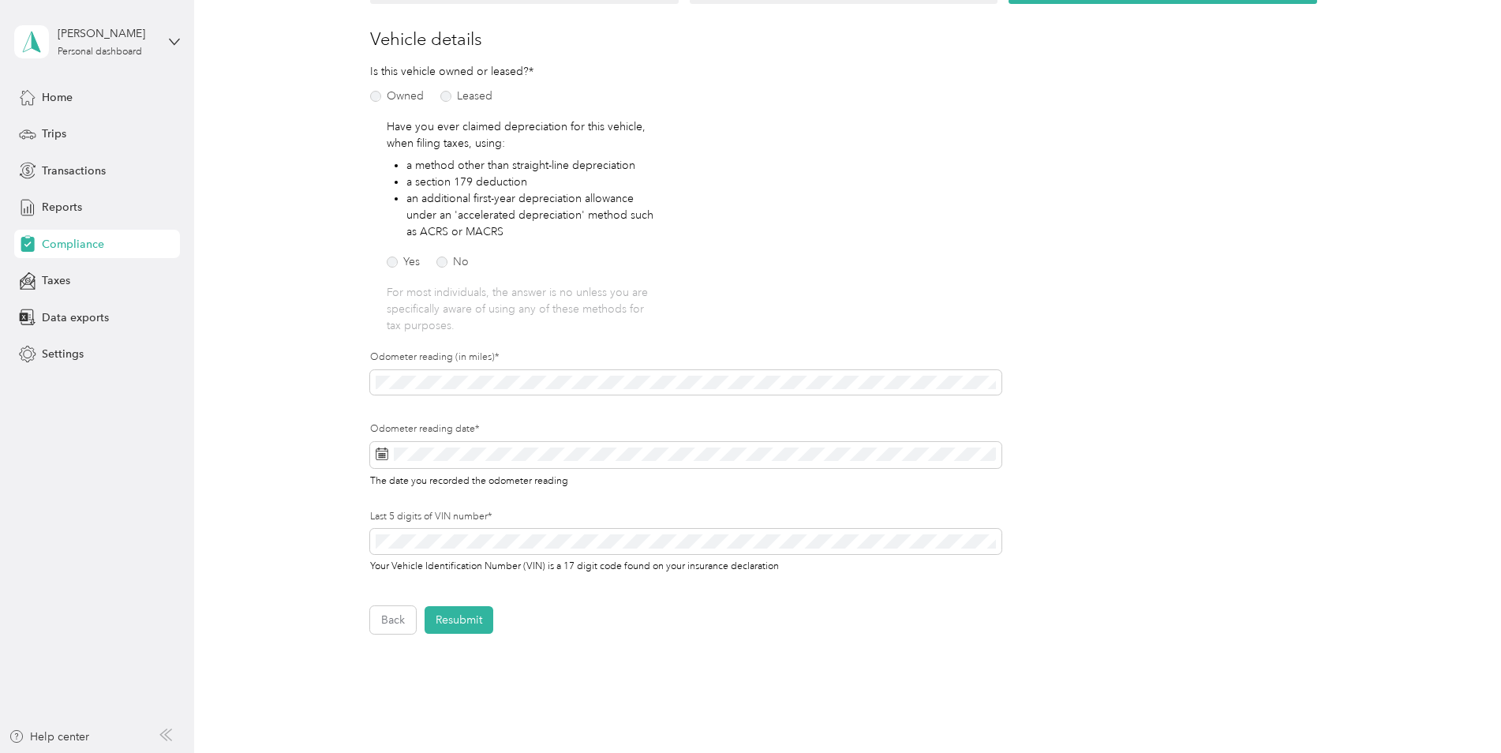
click at [1149, 432] on form "Employee details & driver’s license License Insurance declaration Insurance Veh…" at bounding box center [843, 304] width 947 height 657
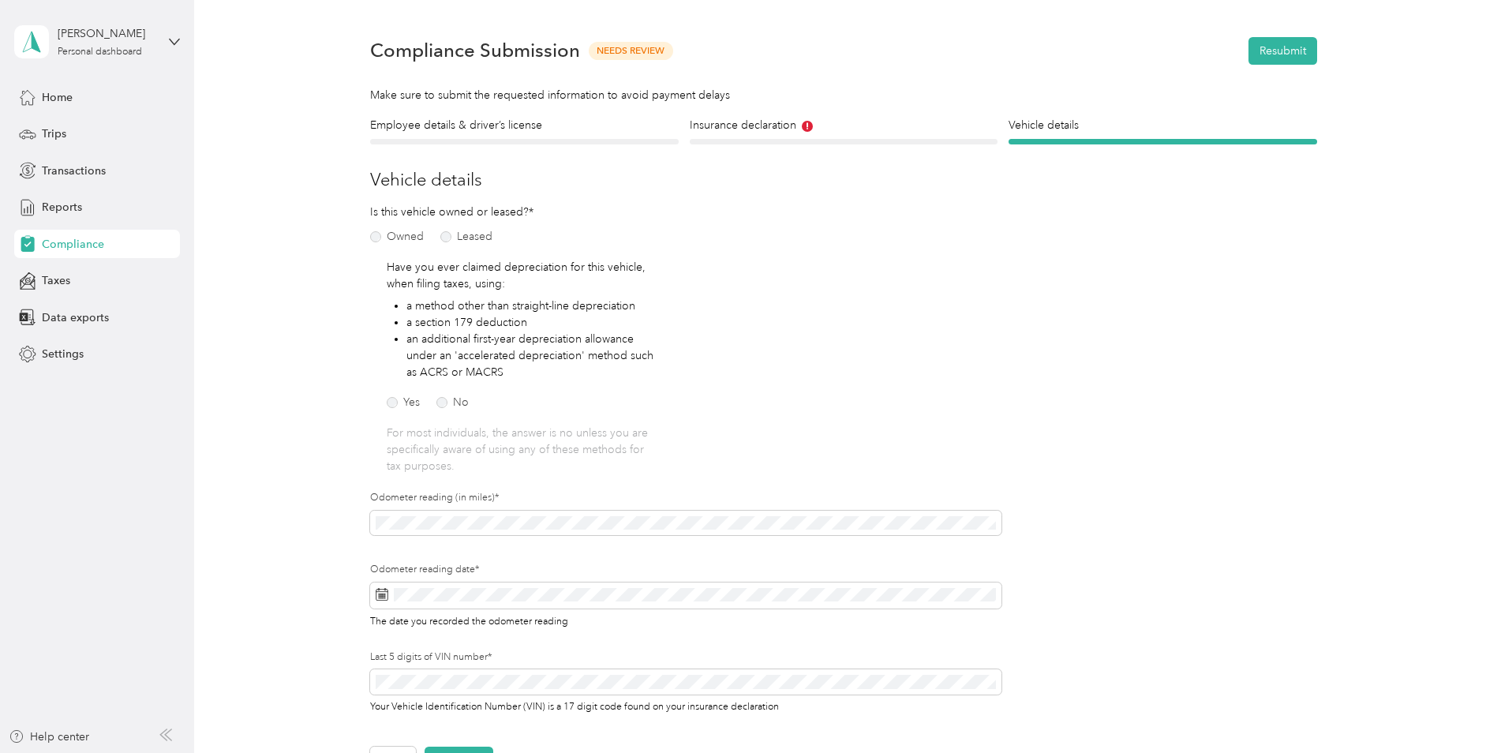
scroll to position [0, 0]
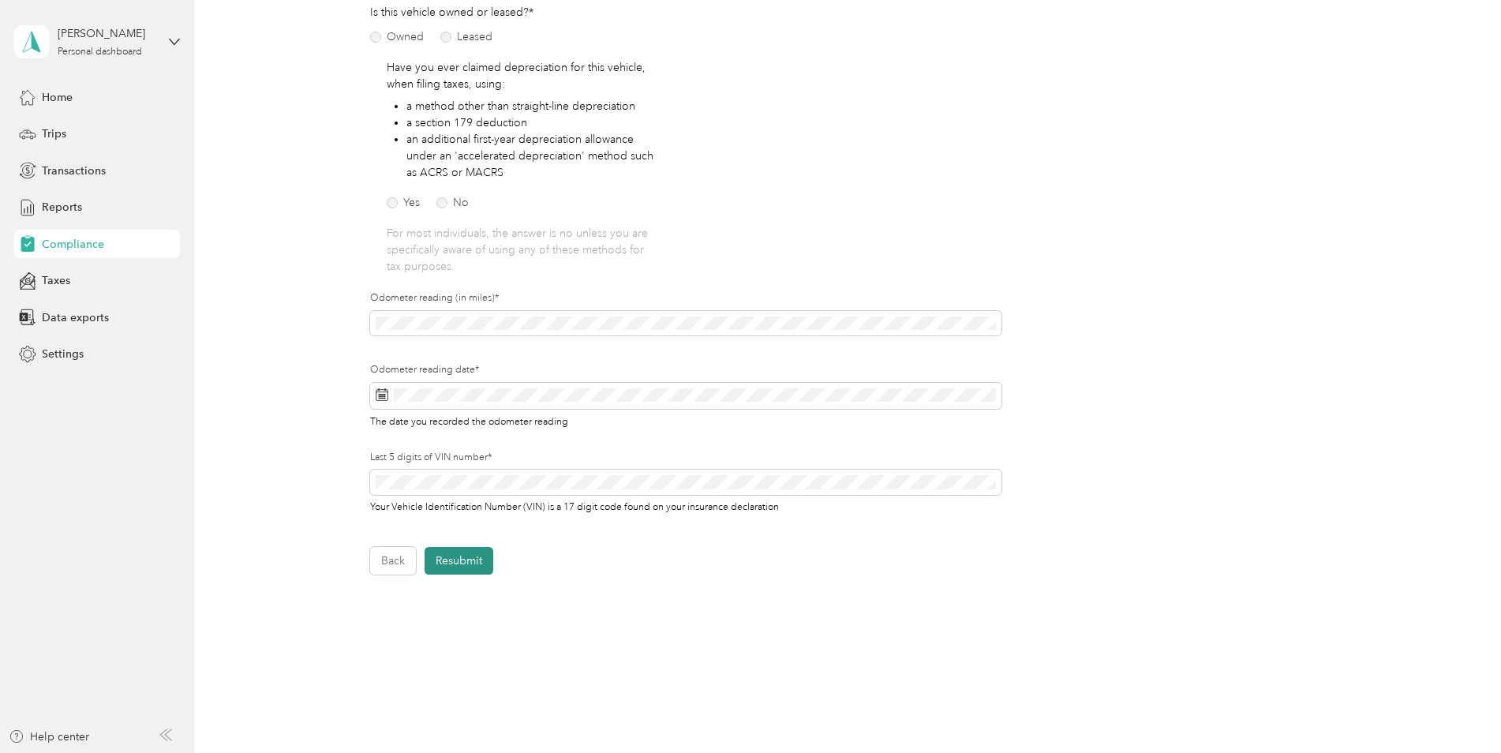
click at [476, 574] on button "Resubmit" at bounding box center [459, 561] width 69 height 28
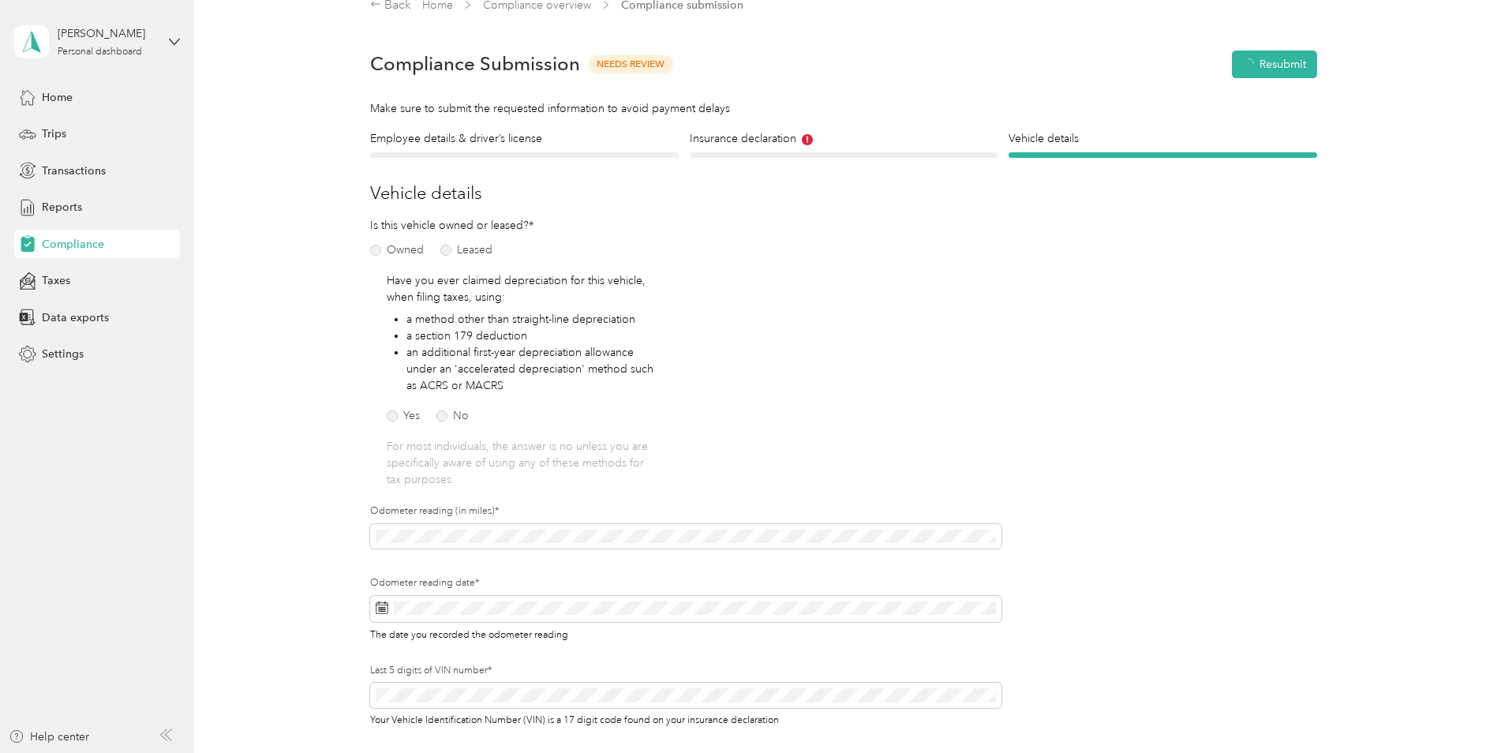
scroll to position [20, 0]
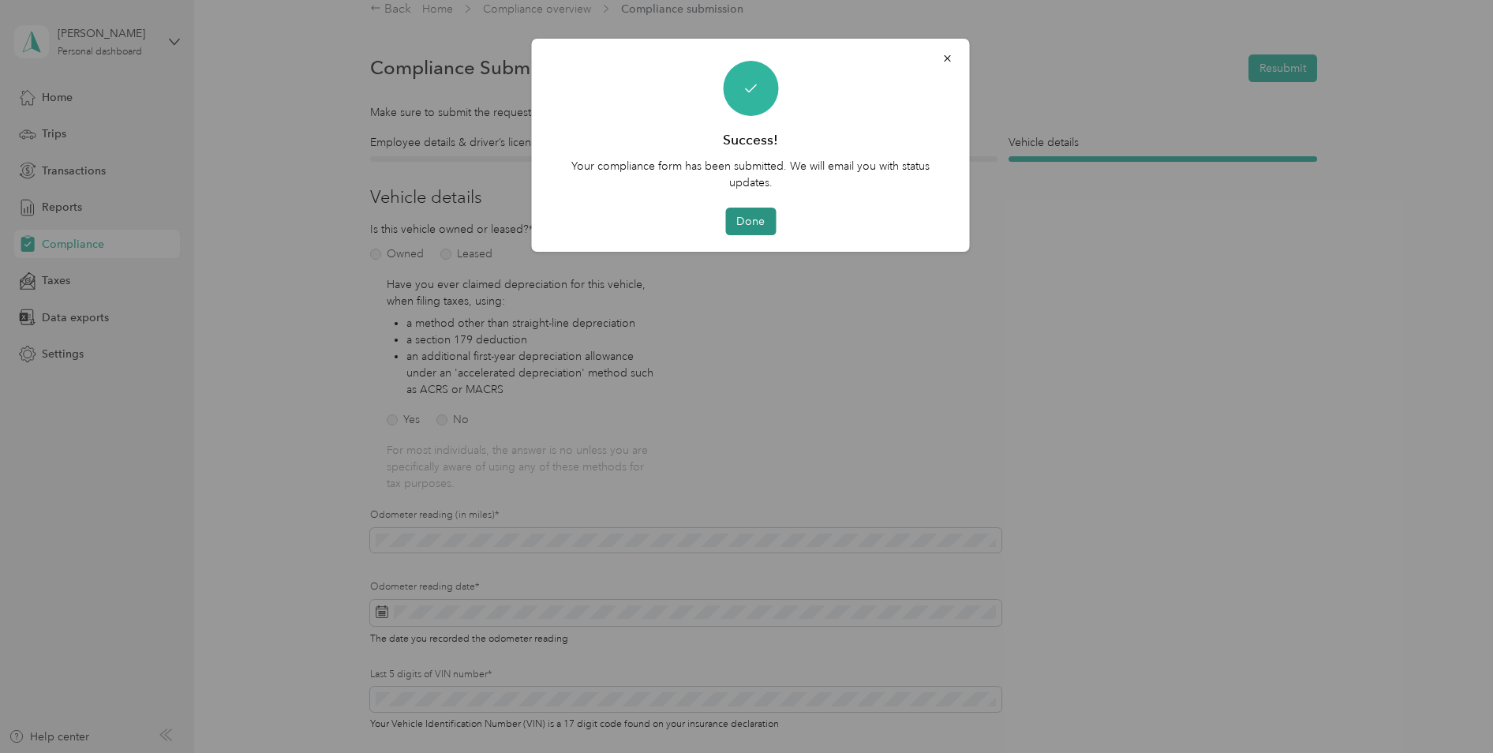
click at [743, 222] on button "Done" at bounding box center [750, 222] width 51 height 28
